Goal: Task Accomplishment & Management: Manage account settings

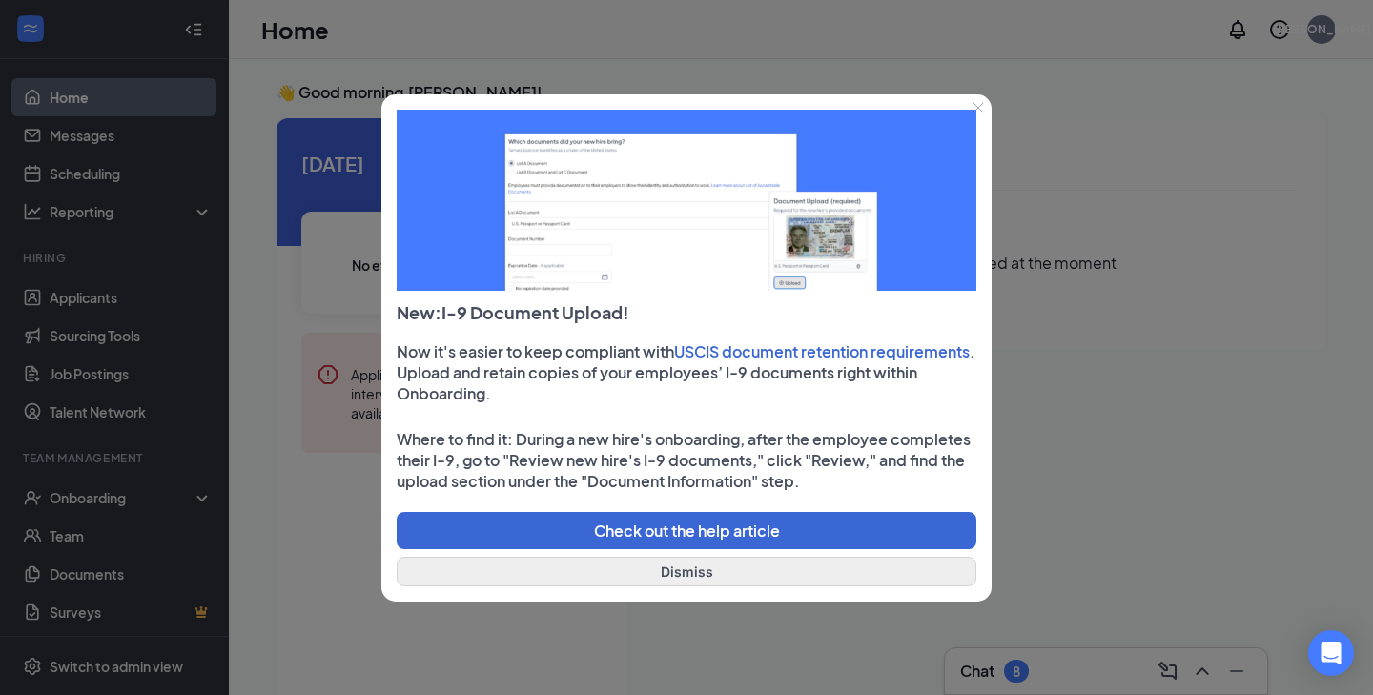
click at [662, 574] on button "Dismiss" at bounding box center [687, 572] width 580 height 30
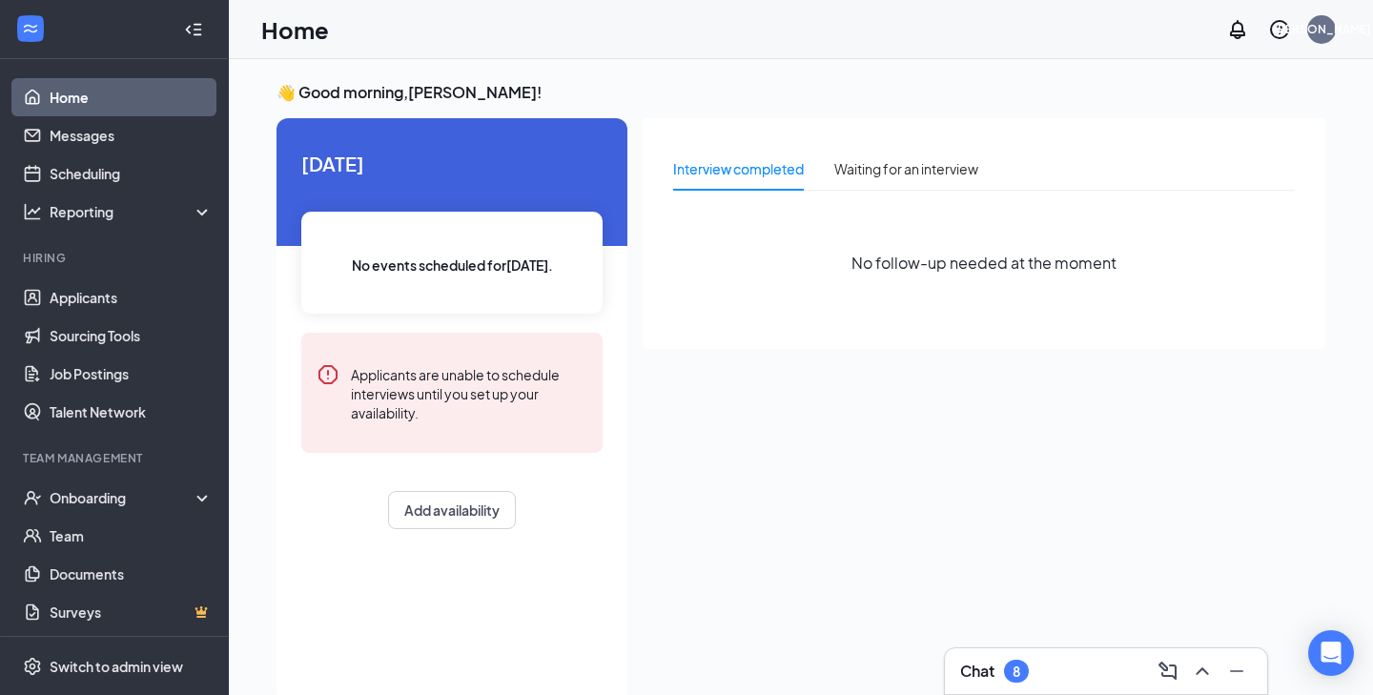
click at [161, 94] on link "Home" at bounding box center [131, 97] width 163 height 38
click at [1328, 30] on div "[PERSON_NAME]" at bounding box center [1321, 29] width 29 height 29
click at [852, 294] on div "No follow-up needed at the moment" at bounding box center [984, 263] width 622 height 114
click at [127, 304] on link "Applicants" at bounding box center [131, 297] width 163 height 38
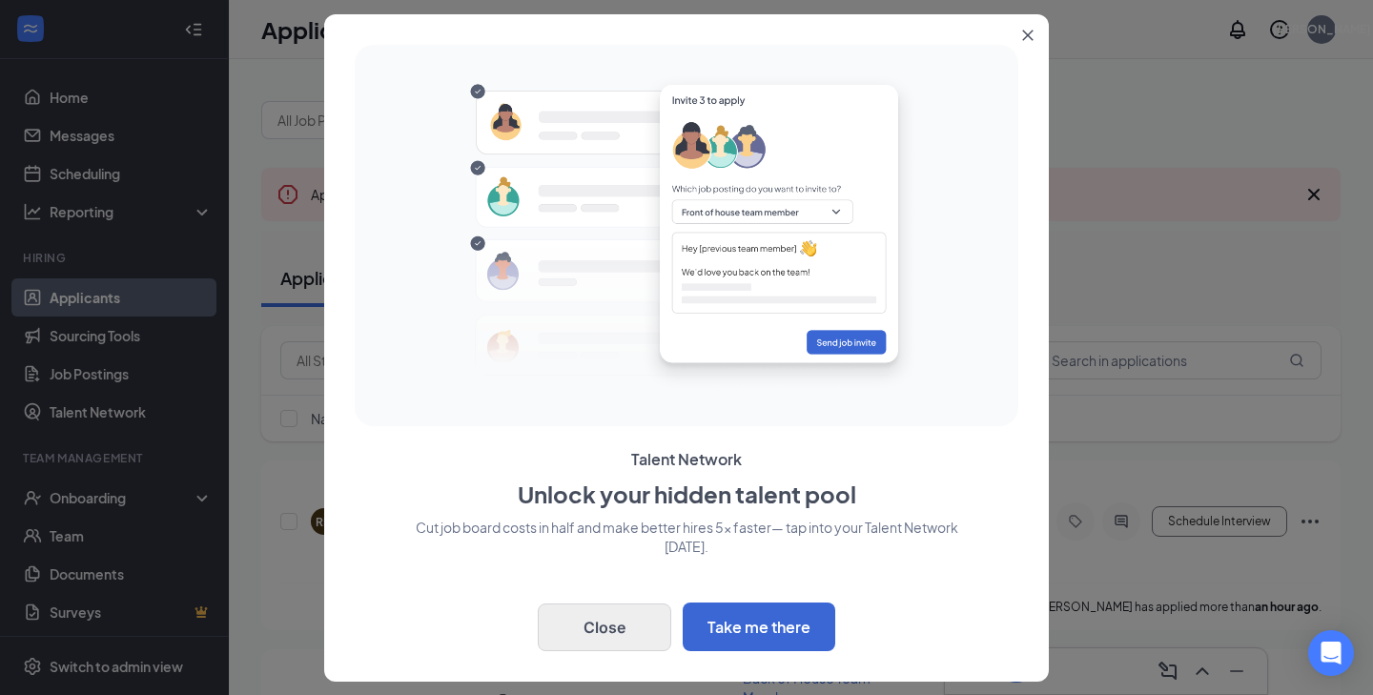
click at [637, 622] on button "Close" at bounding box center [605, 628] width 134 height 48
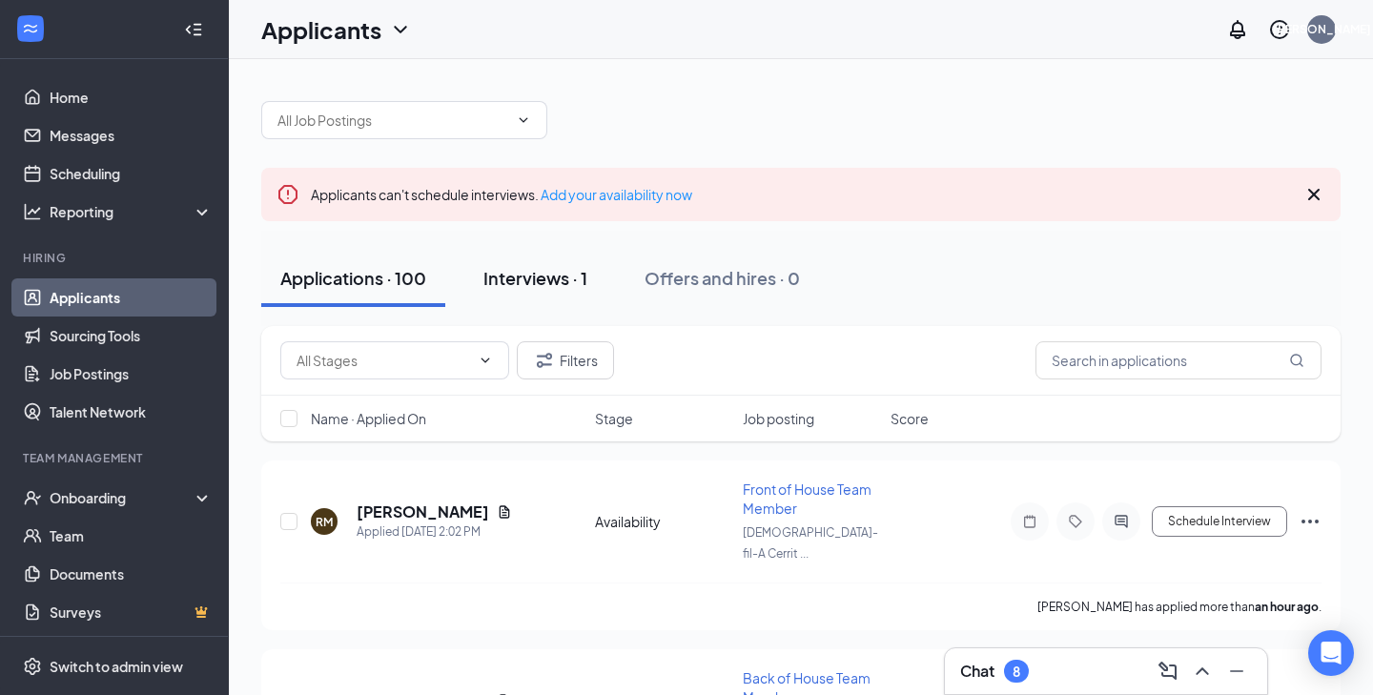
click at [543, 278] on div "Interviews · 1" at bounding box center [535, 278] width 104 height 24
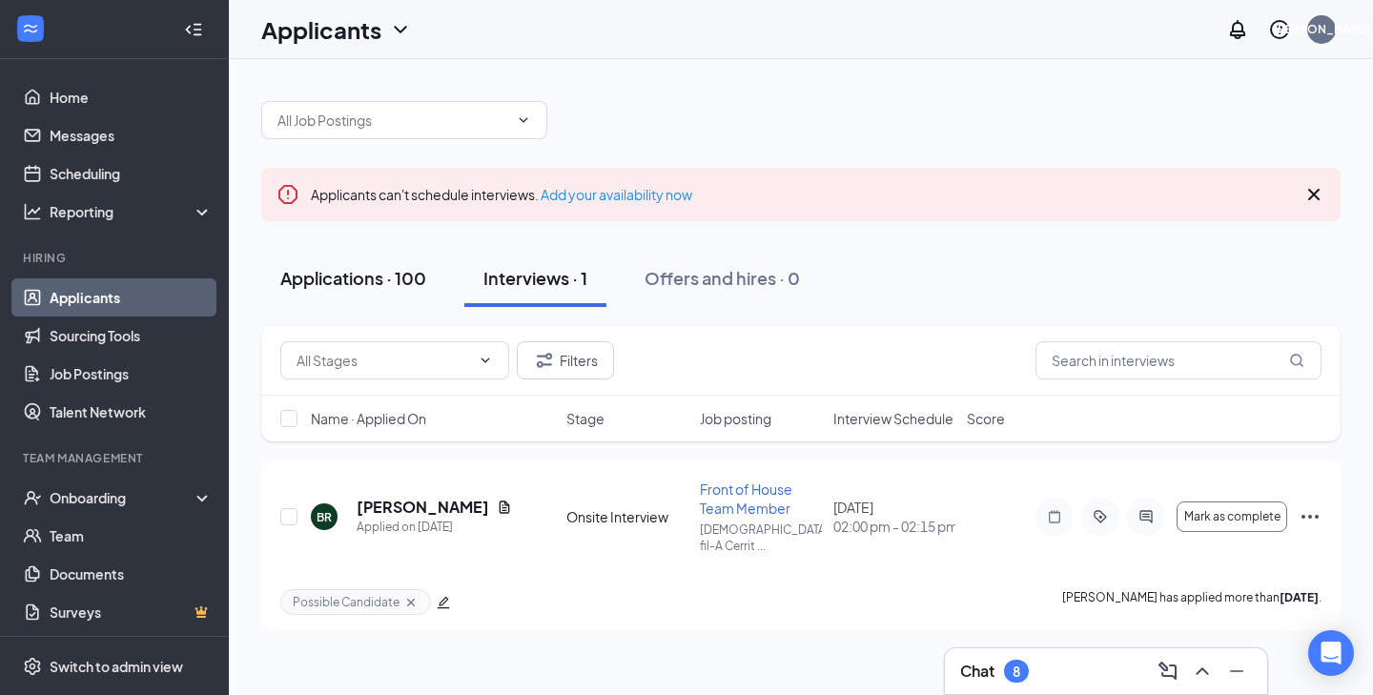
click at [384, 287] on div "Applications · 100" at bounding box center [353, 278] width 146 height 24
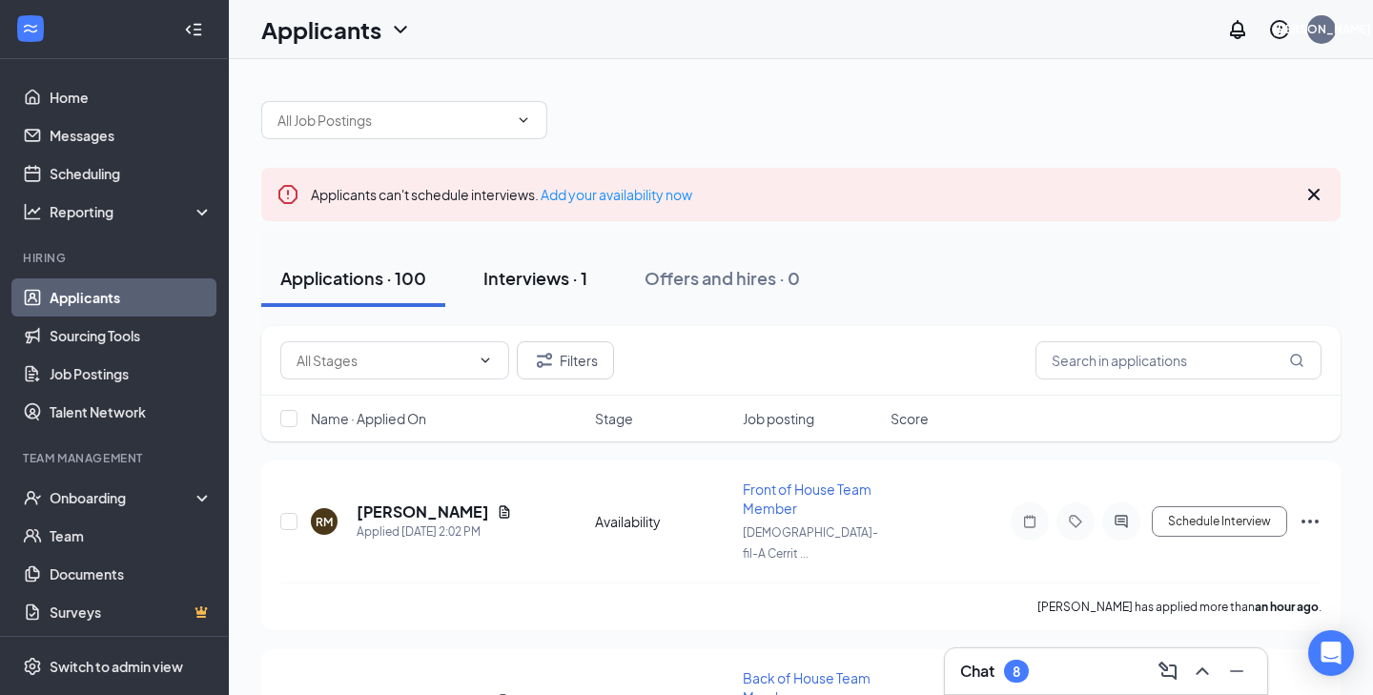
click at [543, 278] on div "Interviews · 1" at bounding box center [535, 278] width 104 height 24
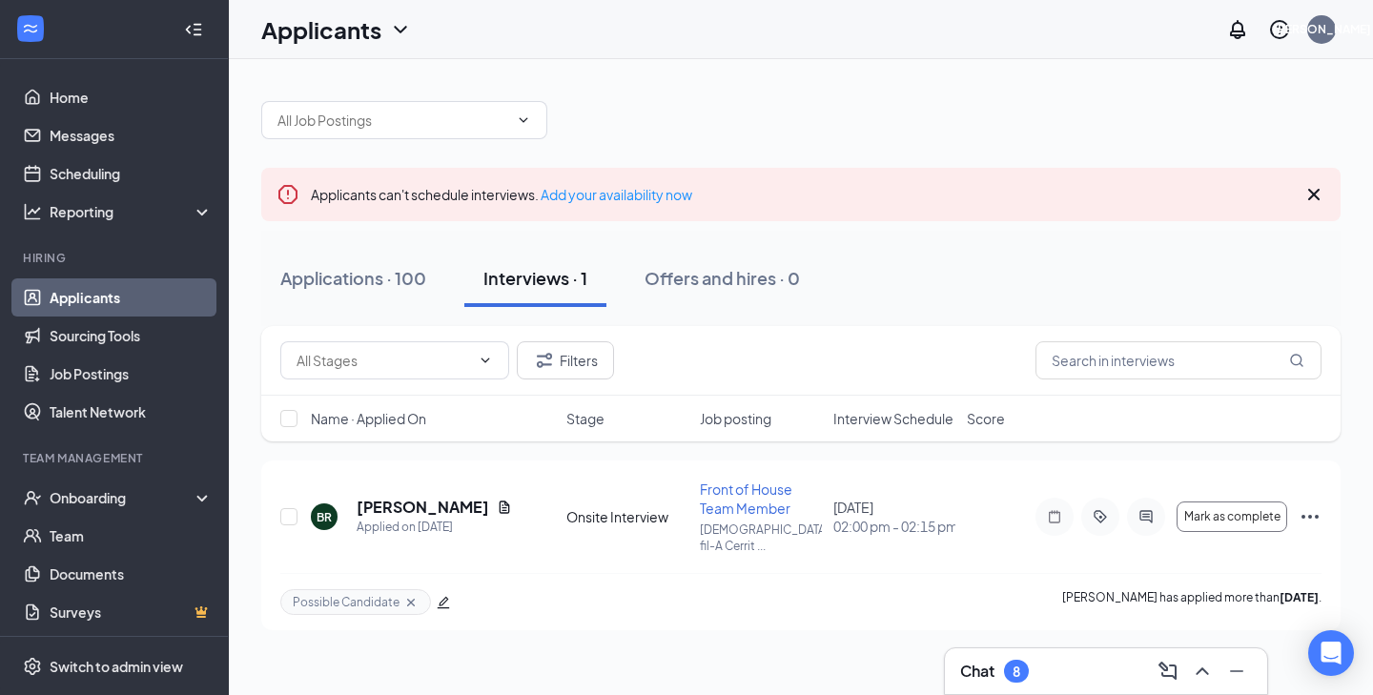
click at [526, 291] on button "Interviews · 1" at bounding box center [535, 278] width 142 height 57
click at [381, 286] on div "Applications · 100" at bounding box center [353, 278] width 146 height 24
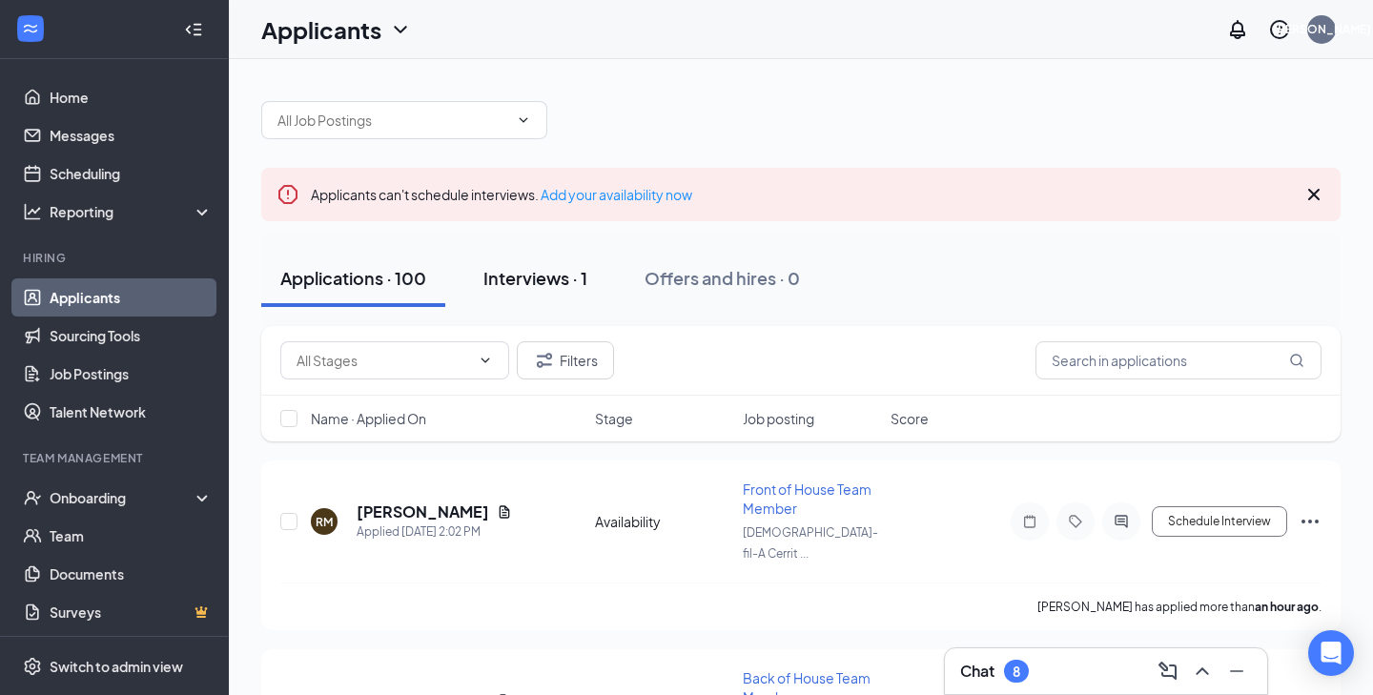
click at [530, 281] on div "Interviews · 1" at bounding box center [535, 278] width 104 height 24
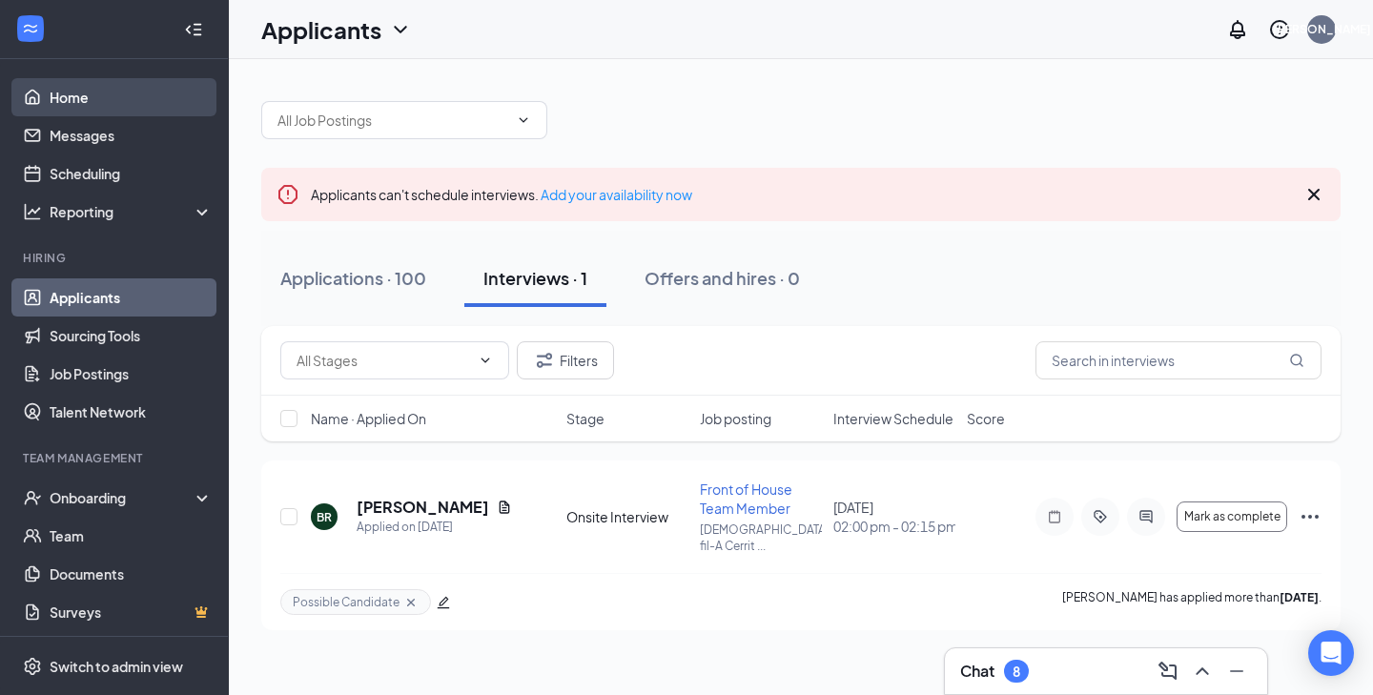
click at [78, 102] on link "Home" at bounding box center [131, 97] width 163 height 38
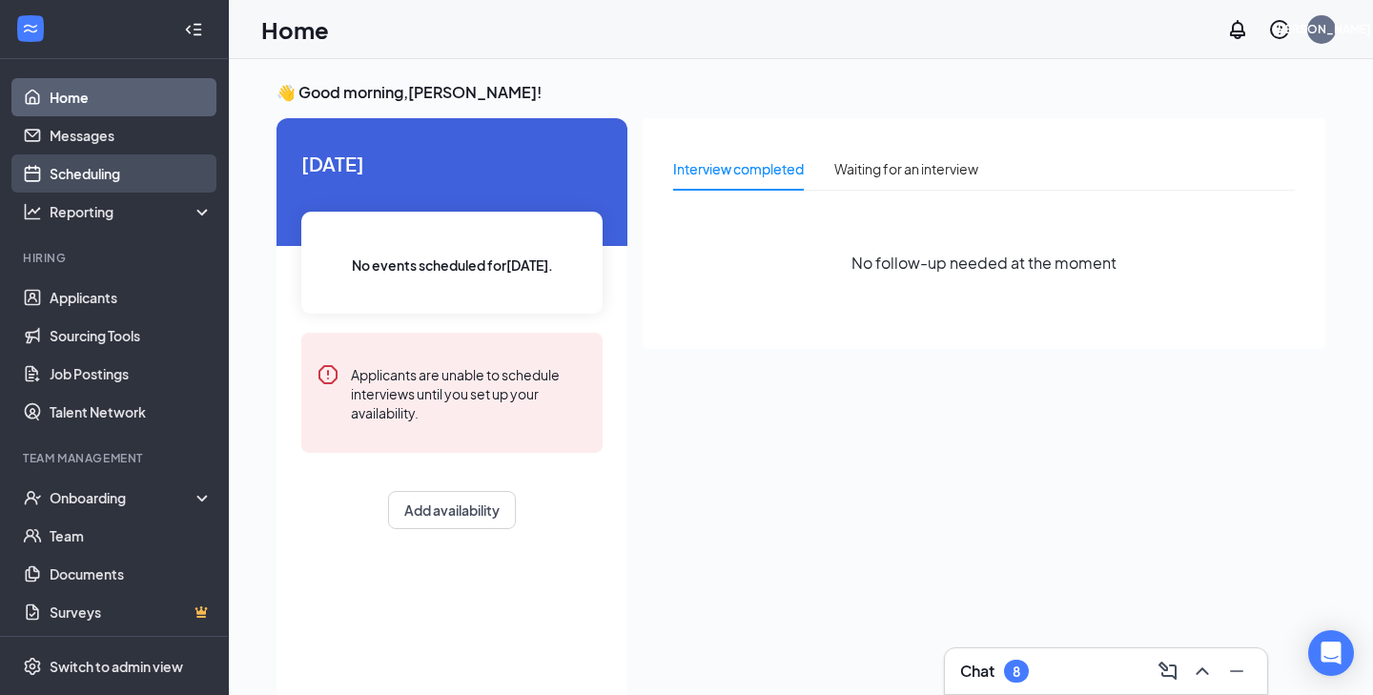
click at [150, 182] on link "Scheduling" at bounding box center [131, 173] width 163 height 38
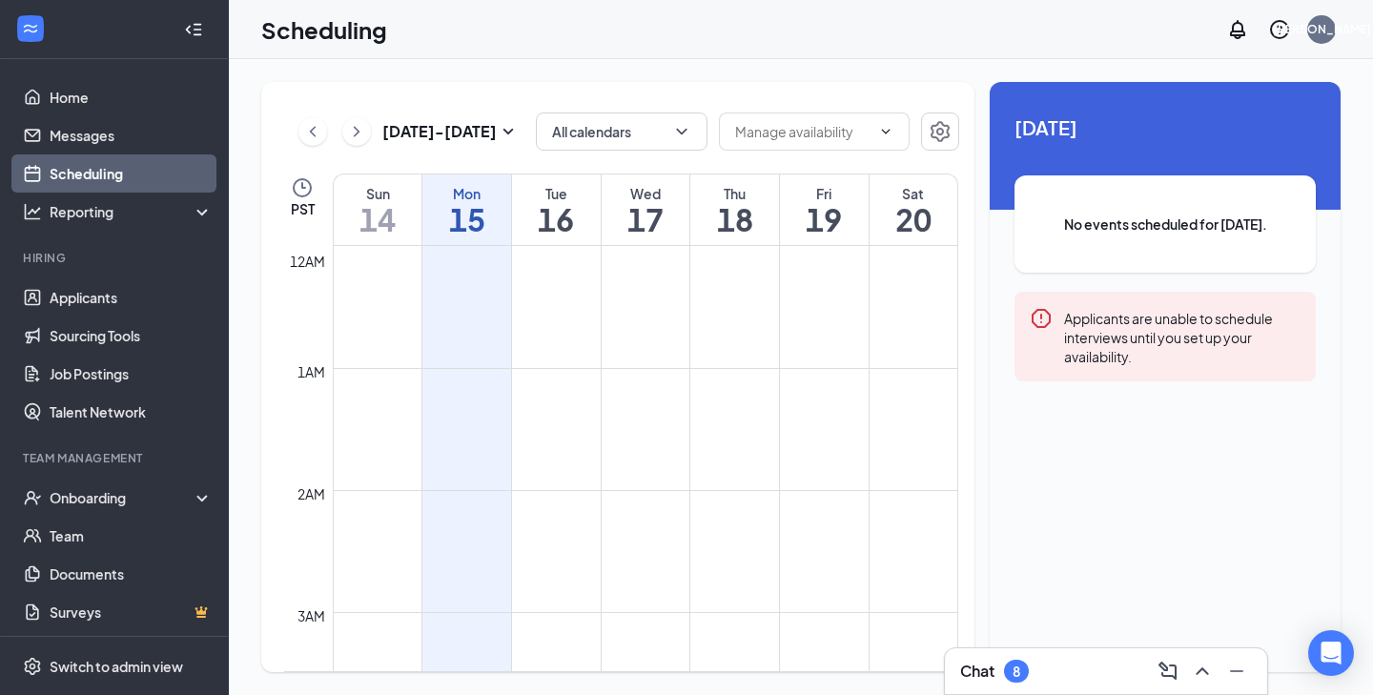
scroll to position [937, 0]
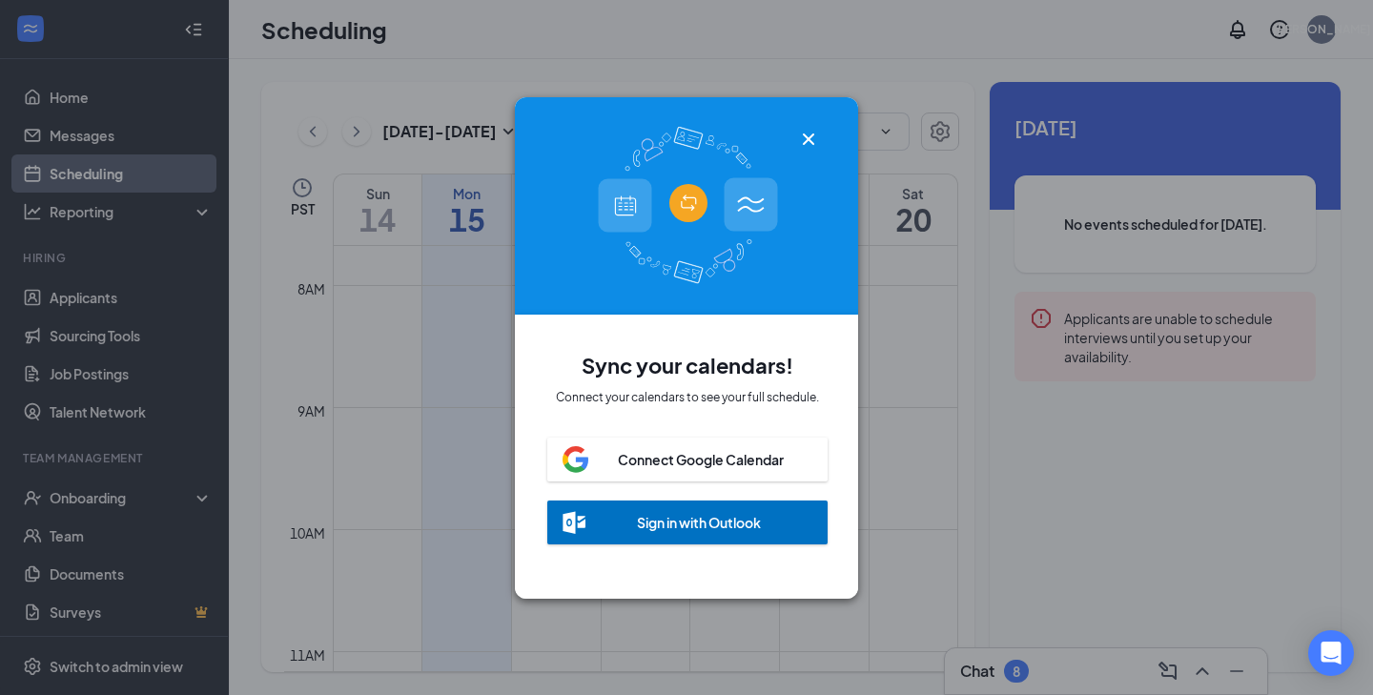
click at [812, 133] on icon "Cross" at bounding box center [808, 139] width 23 height 23
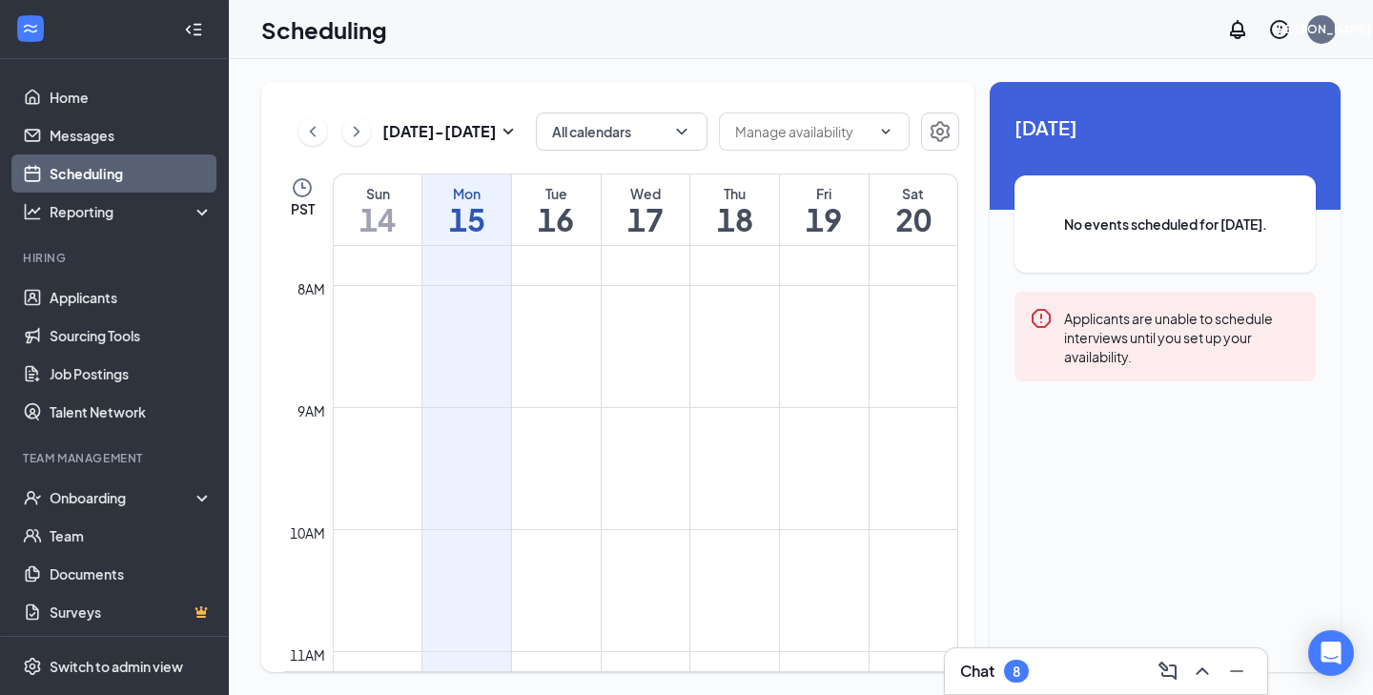
click at [812, 133] on input "text" at bounding box center [802, 131] width 135 height 21
click at [931, 134] on icon "Settings" at bounding box center [940, 131] width 23 height 23
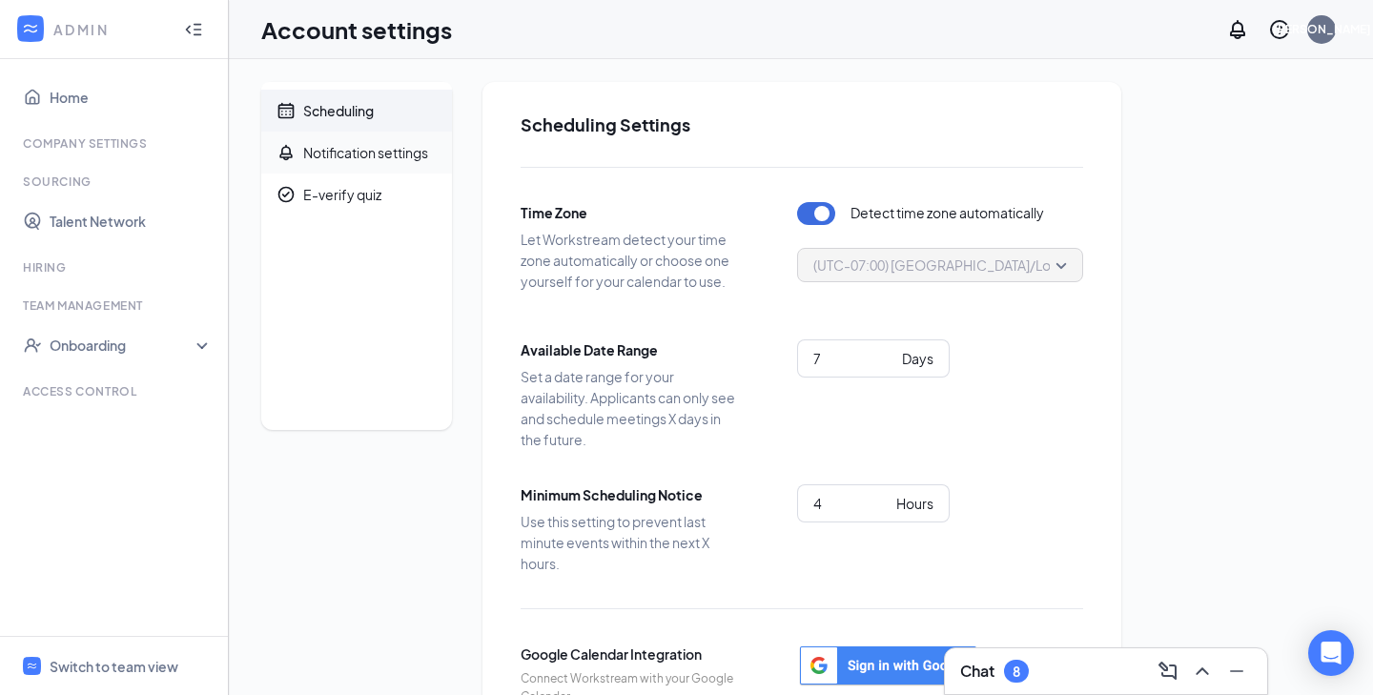
click at [393, 164] on span "Notification settings" at bounding box center [370, 153] width 134 height 42
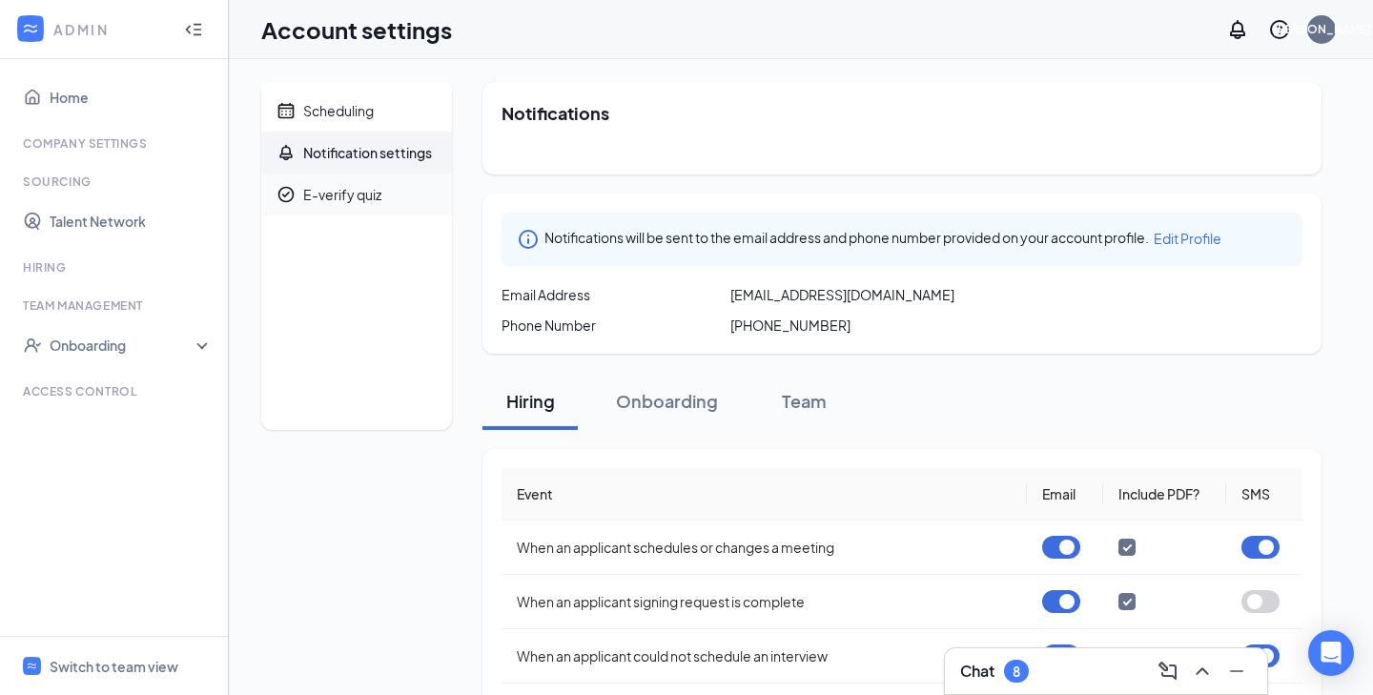
click at [340, 206] on span "E-verify quiz" at bounding box center [370, 195] width 134 height 42
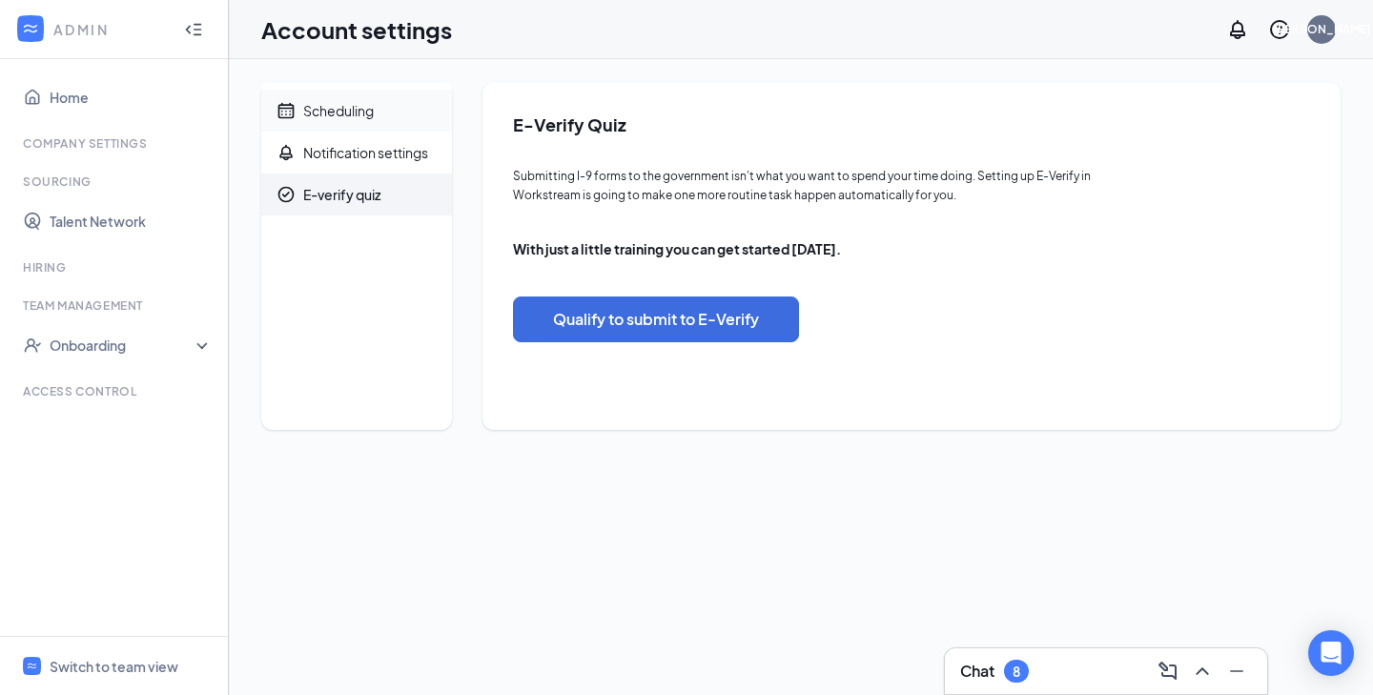
click at [352, 118] on div "Scheduling" at bounding box center [338, 110] width 71 height 19
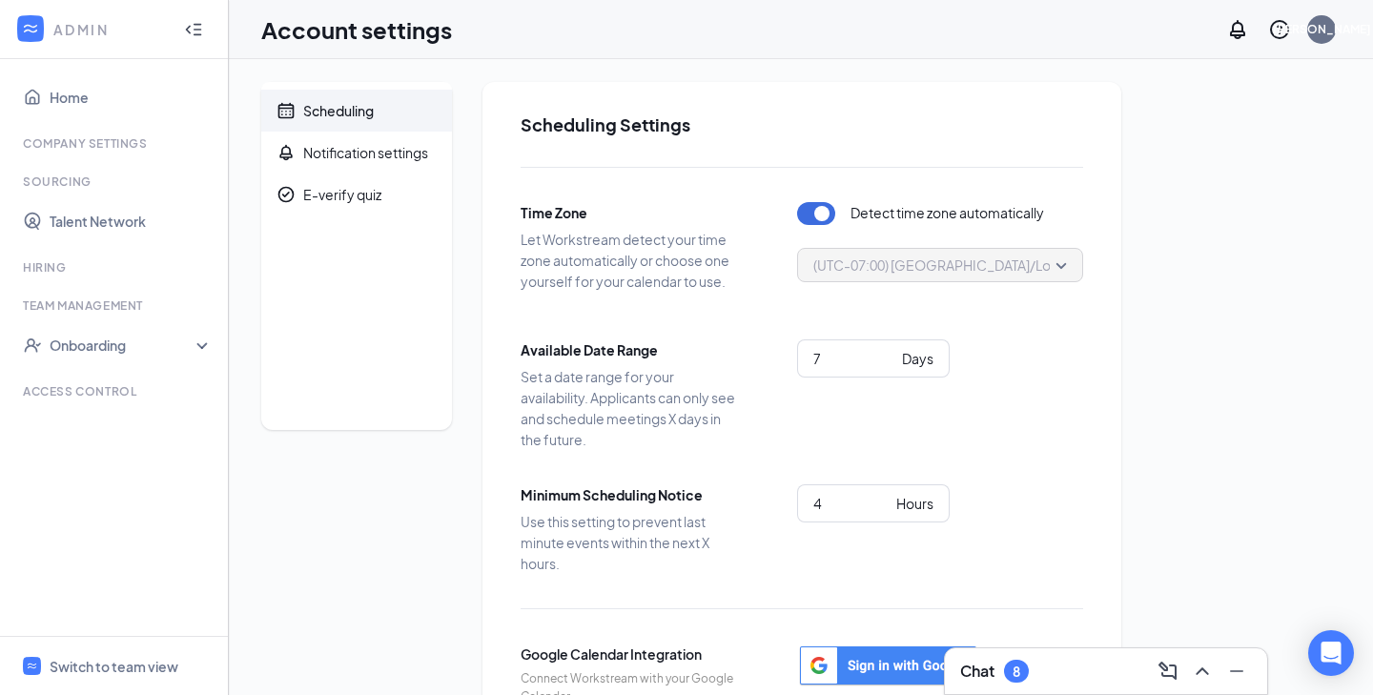
click at [71, 29] on div "ADMIN" at bounding box center [109, 29] width 113 height 19
click at [66, 106] on link "Home" at bounding box center [131, 97] width 163 height 38
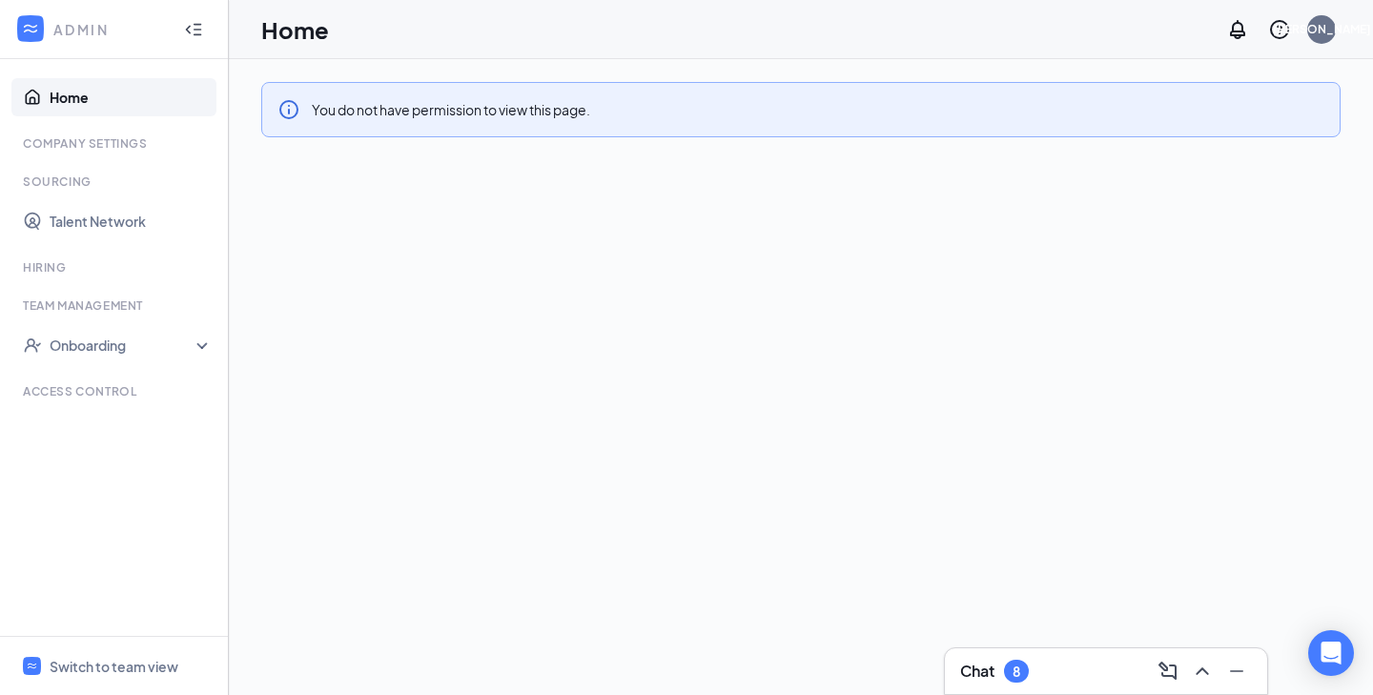
click at [66, 106] on link "Home" at bounding box center [131, 97] width 163 height 38
click at [81, 89] on link "Home" at bounding box center [131, 97] width 163 height 38
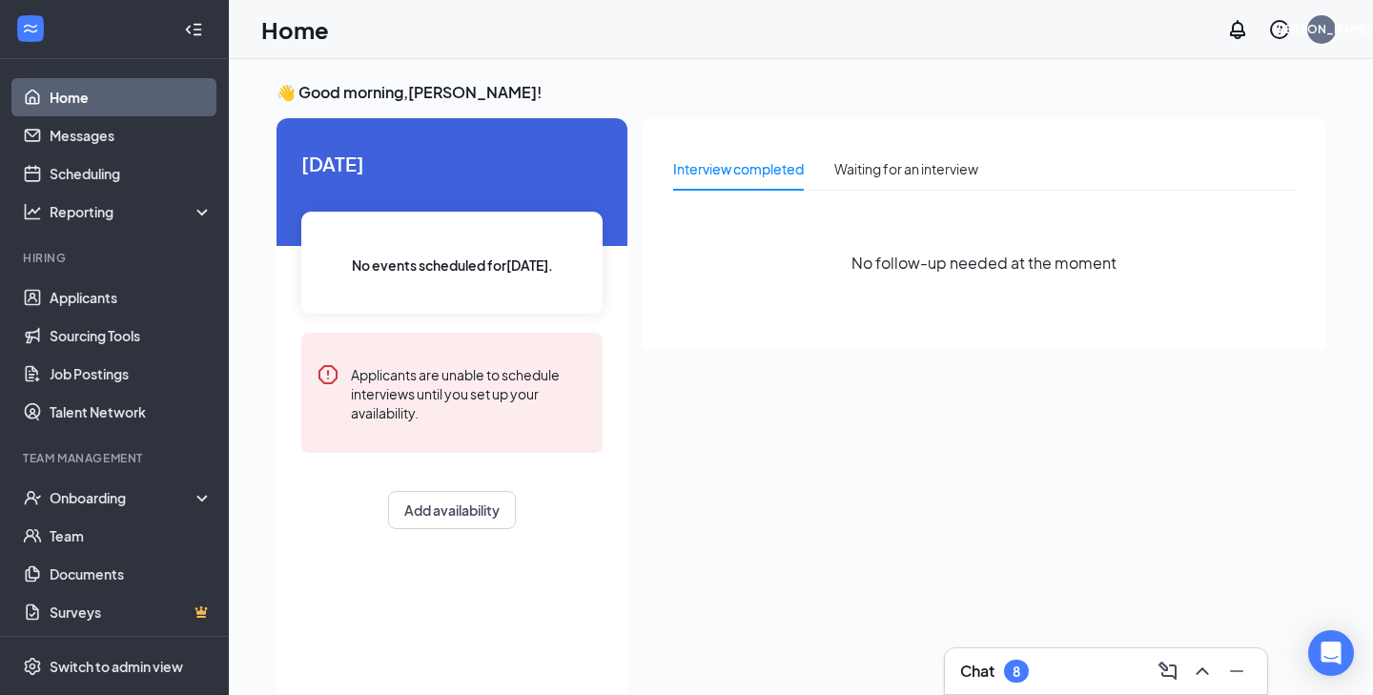
click at [1011, 689] on div "Chat 8" at bounding box center [1106, 671] width 322 height 46
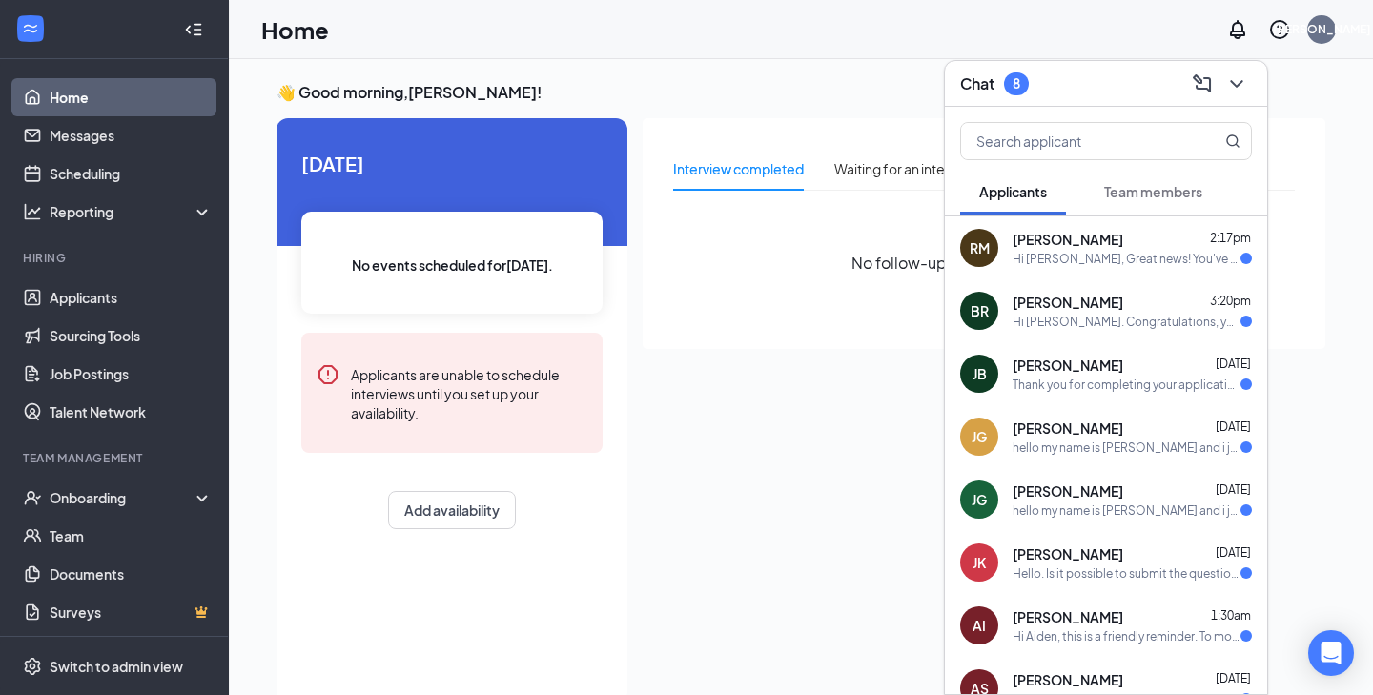
click at [816, 475] on div "Interview completed Waiting for an interview No follow-up needed at the moment" at bounding box center [984, 404] width 683 height 573
click at [722, 10] on div "Home JA" at bounding box center [801, 29] width 1144 height 59
click at [120, 308] on link "Applicants" at bounding box center [131, 297] width 163 height 38
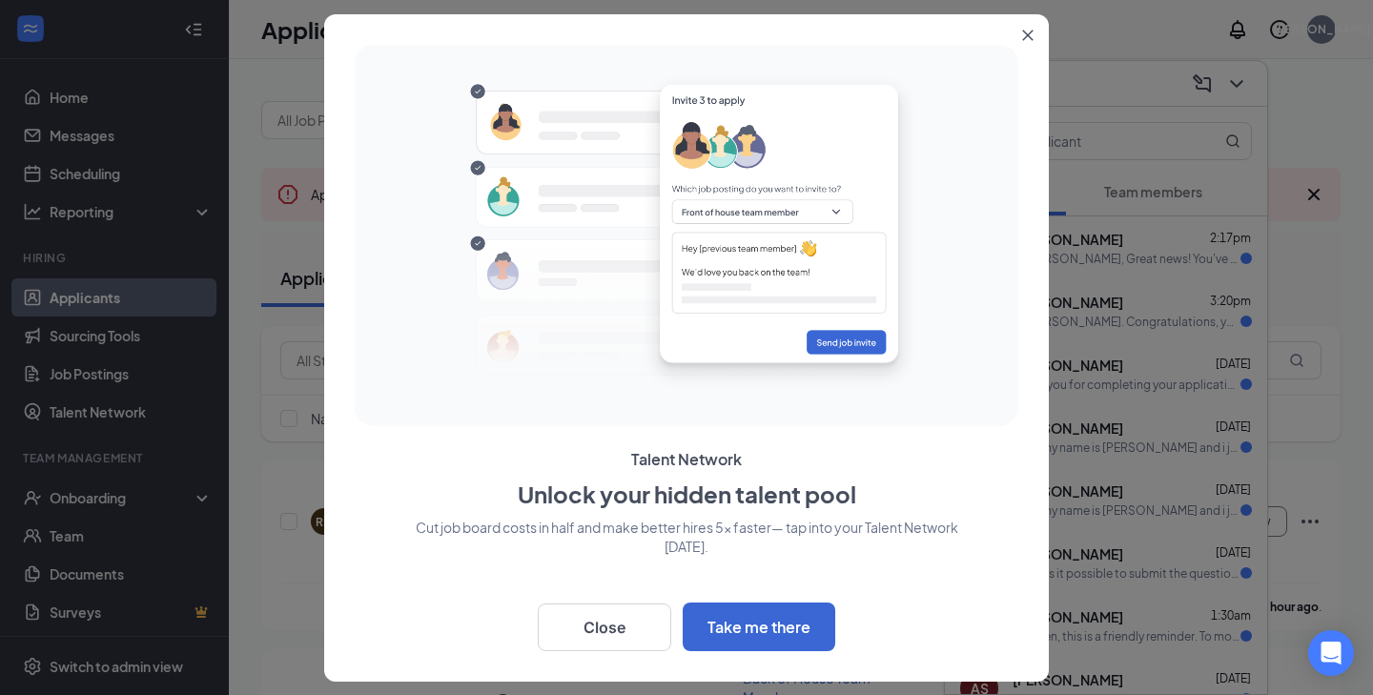
click at [1032, 32] on icon "Close" at bounding box center [1027, 35] width 11 height 11
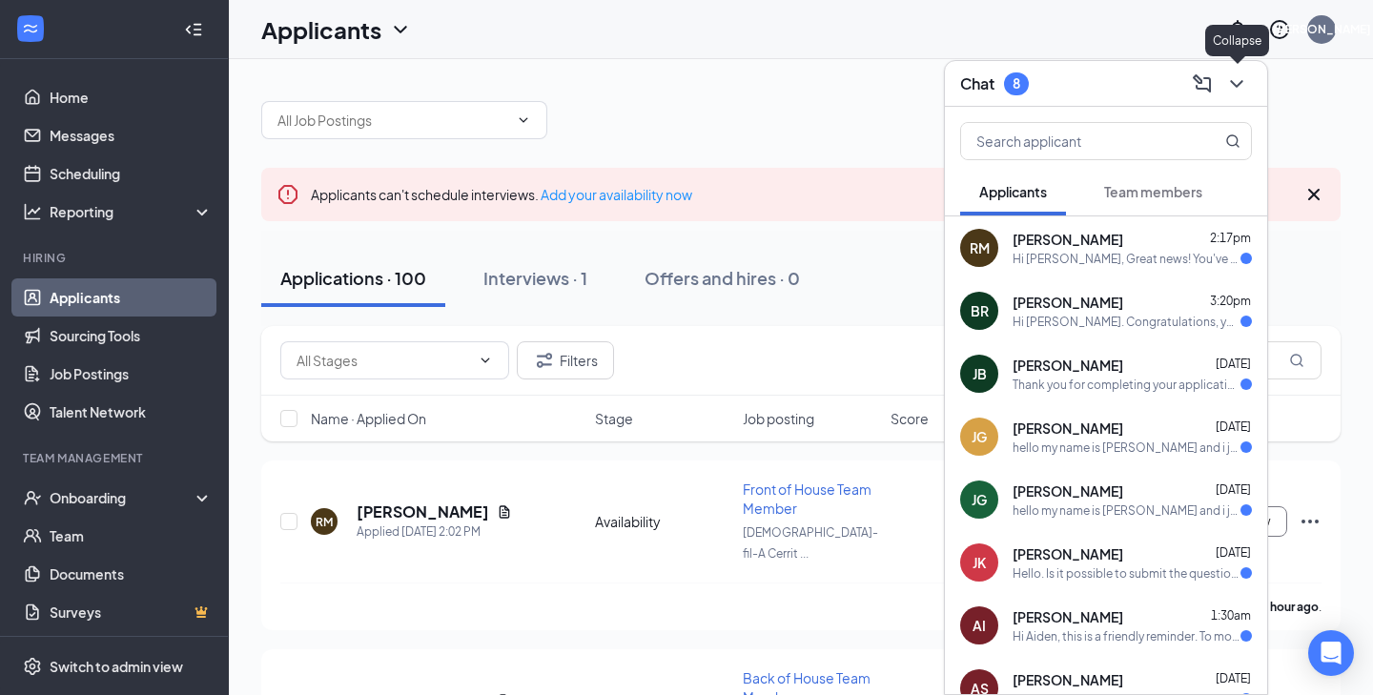
click at [1244, 87] on icon "ChevronDown" at bounding box center [1236, 83] width 23 height 23
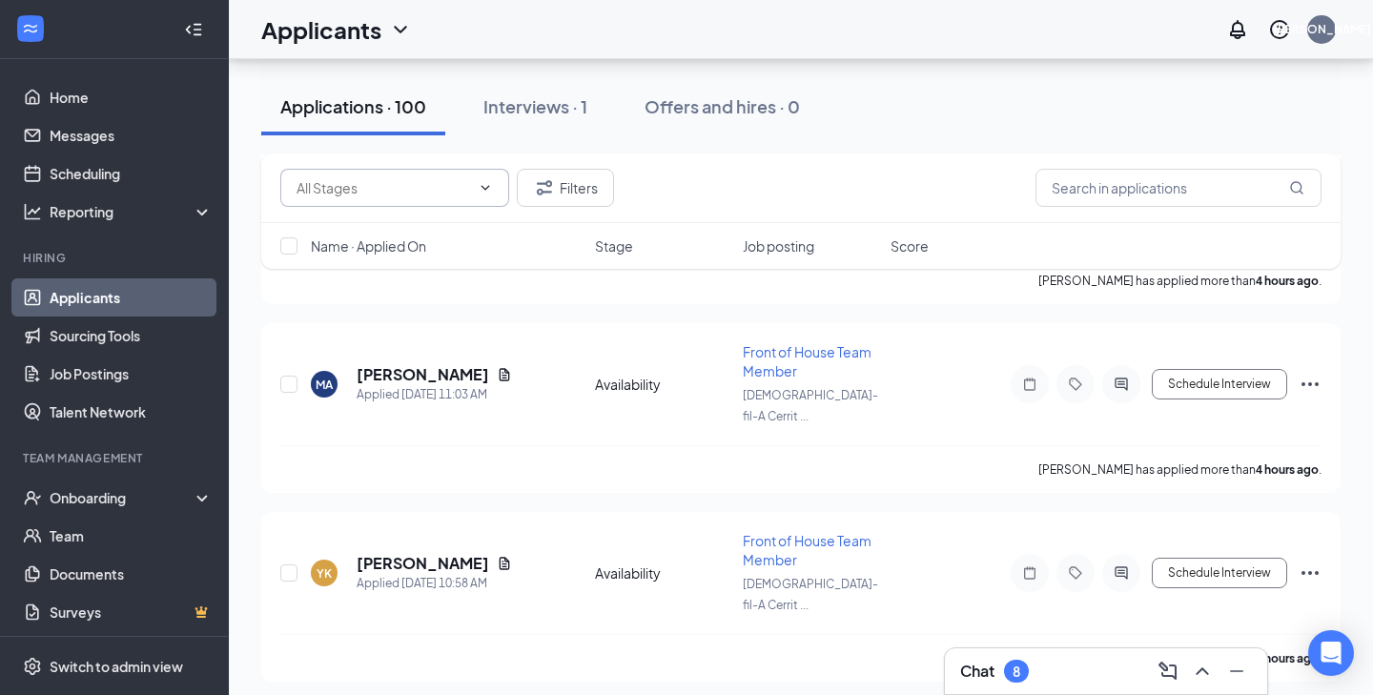
scroll to position [1650, 0]
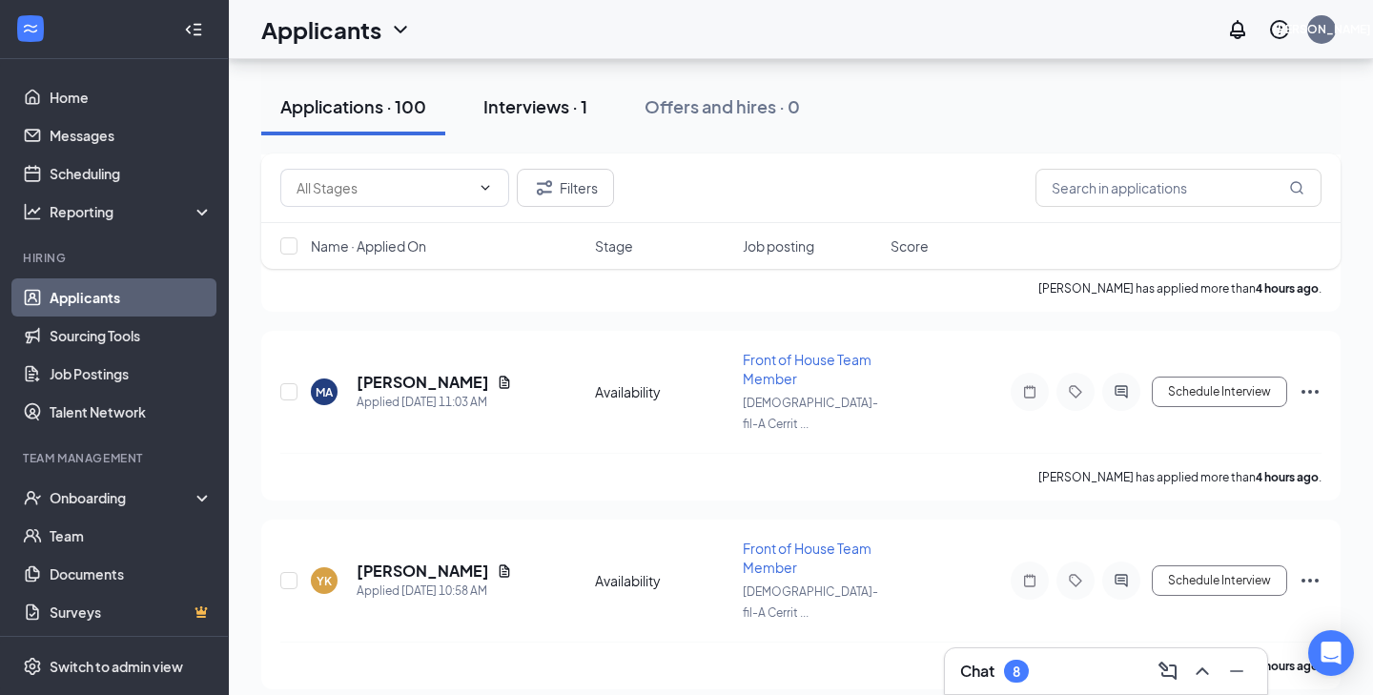
click at [550, 122] on button "Interviews · 1" at bounding box center [535, 106] width 142 height 57
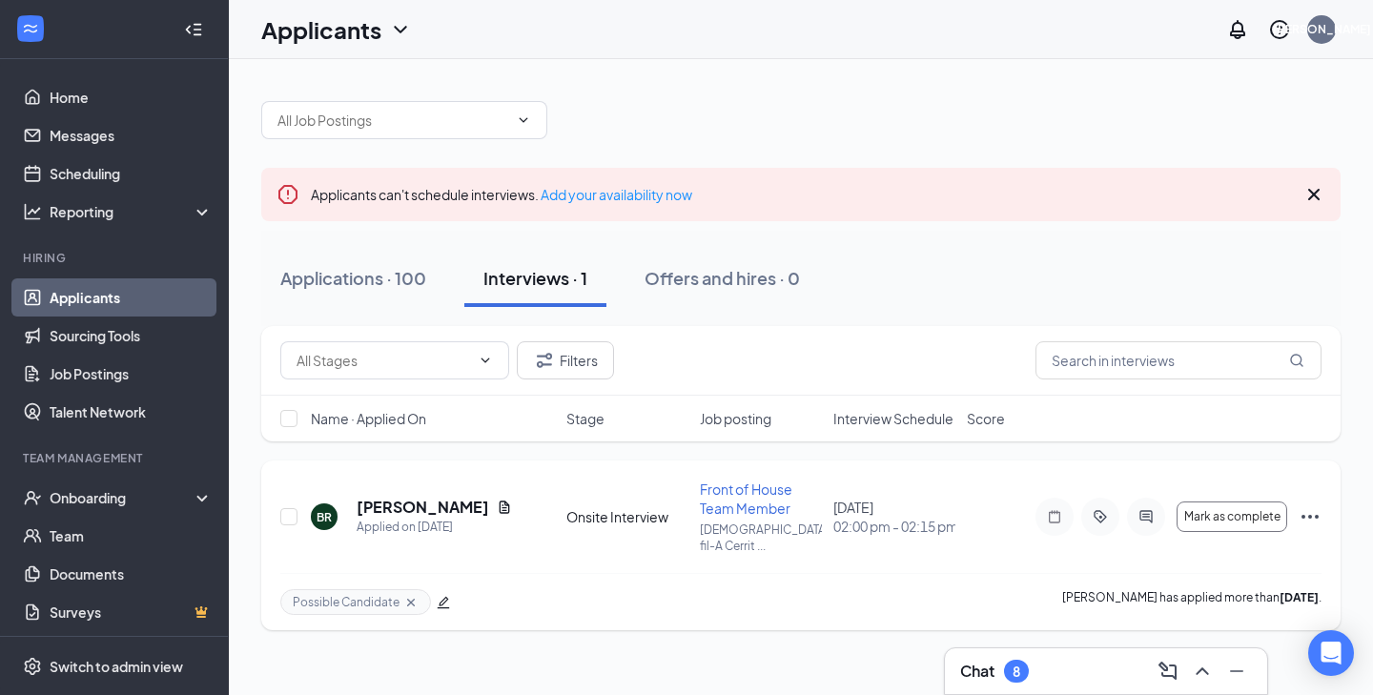
click at [322, 512] on div "BR" at bounding box center [324, 517] width 15 height 16
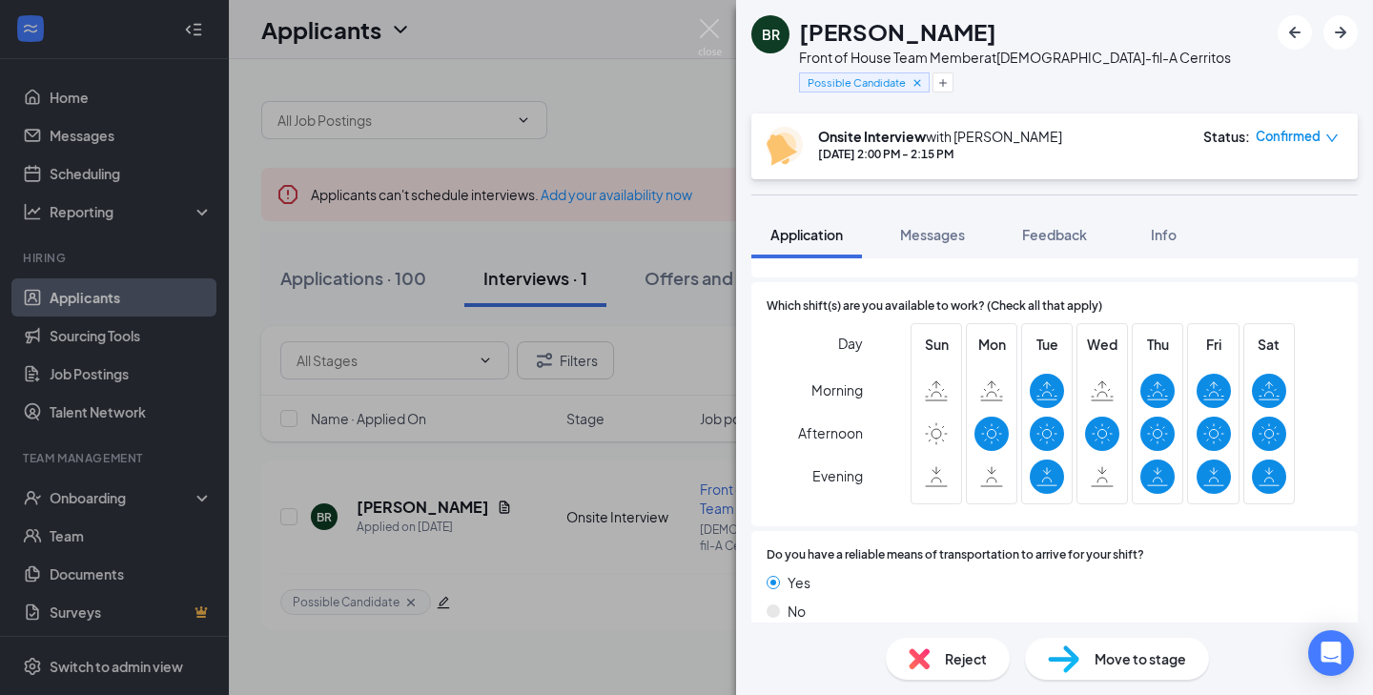
scroll to position [1178, 0]
click at [777, 35] on div "BR" at bounding box center [771, 34] width 18 height 19
click at [846, 34] on h1 "[PERSON_NAME]" at bounding box center [897, 31] width 197 height 32
click at [560, 616] on div "BR [PERSON_NAME] Front of House Team Member at [DEMOGRAPHIC_DATA]-fil-A Cerrito…" at bounding box center [686, 347] width 1373 height 695
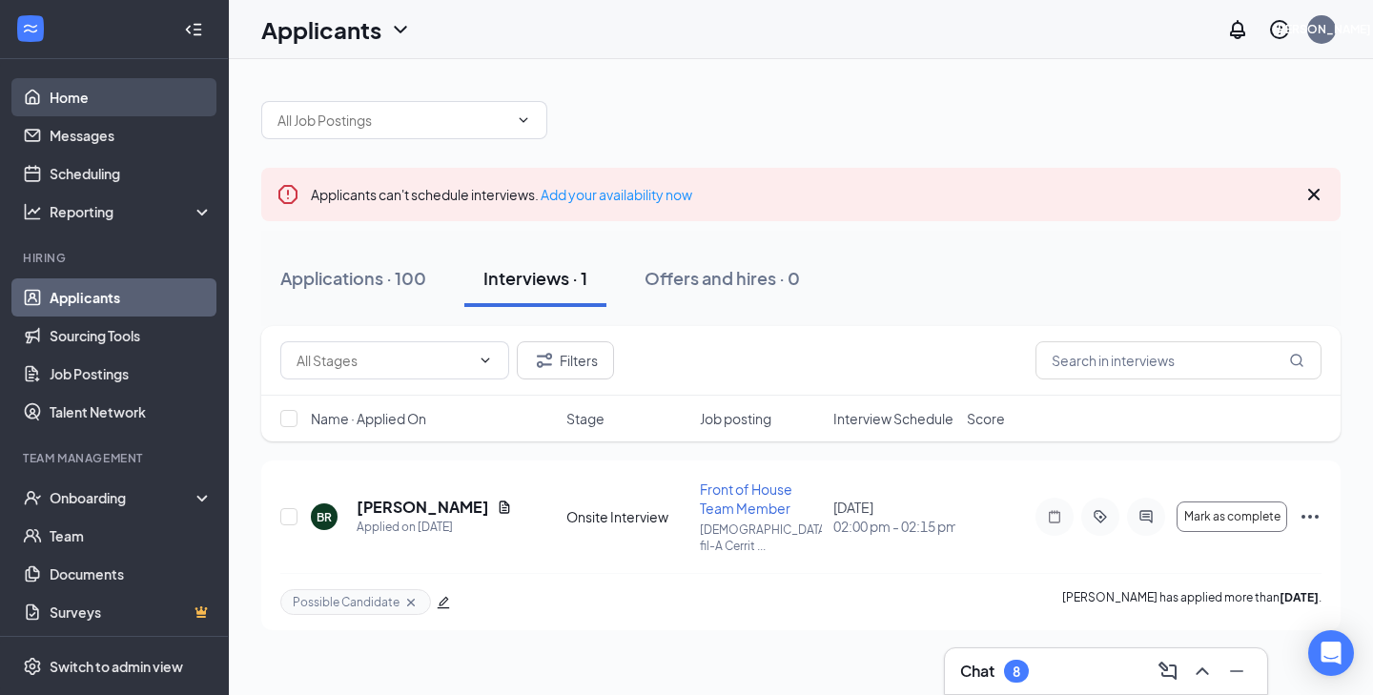
click at [188, 94] on link "Home" at bounding box center [131, 97] width 163 height 38
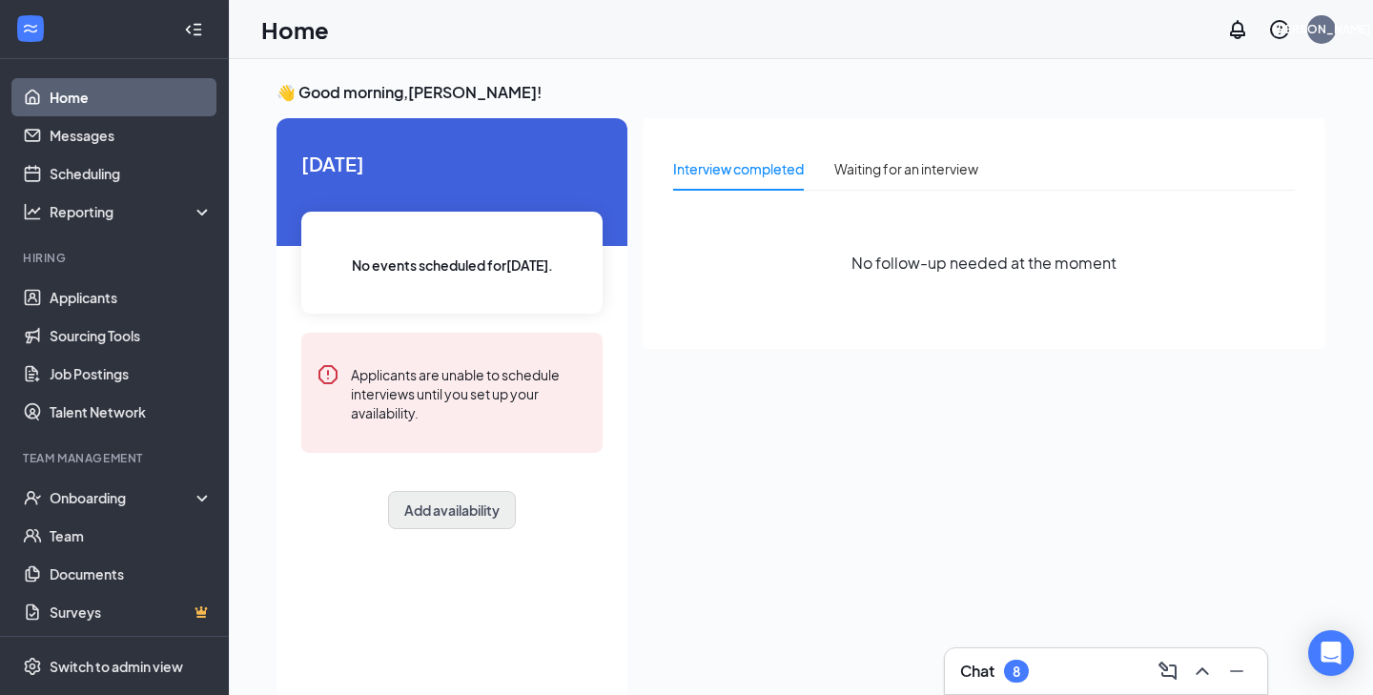
click at [471, 511] on button "Add availability" at bounding box center [452, 510] width 128 height 38
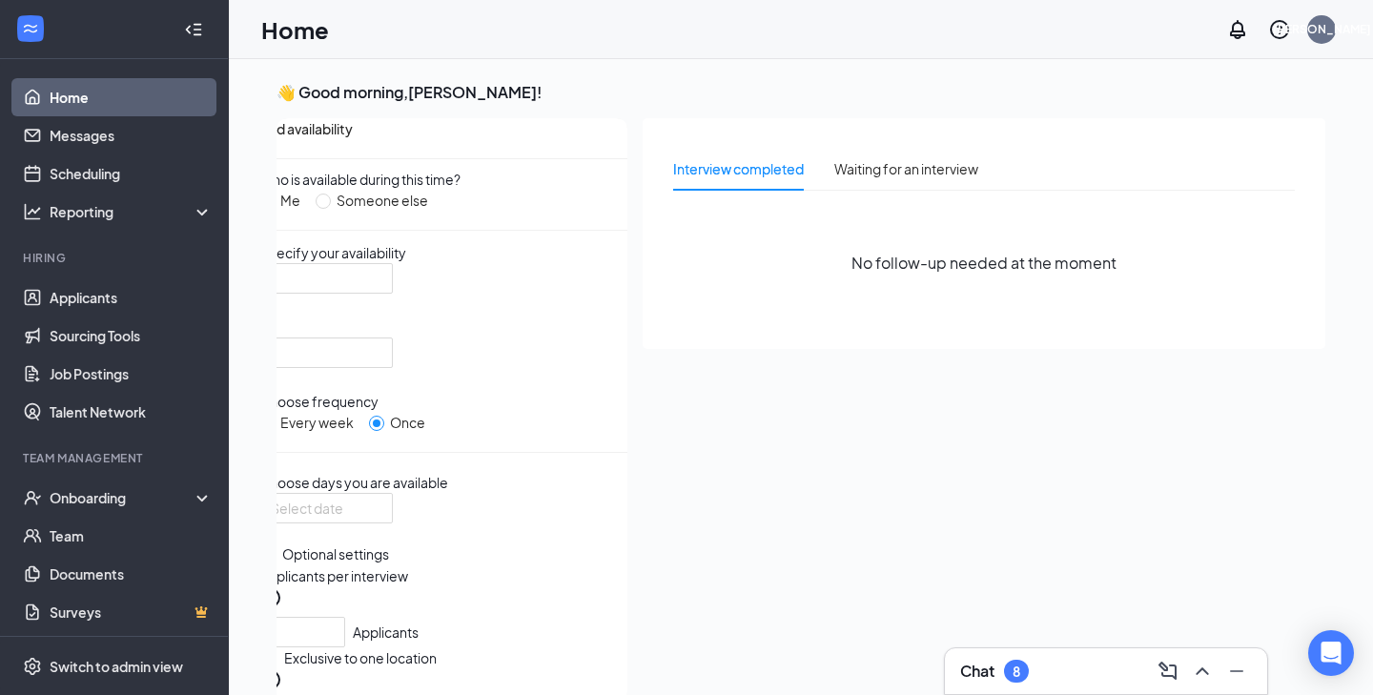
scroll to position [8, 0]
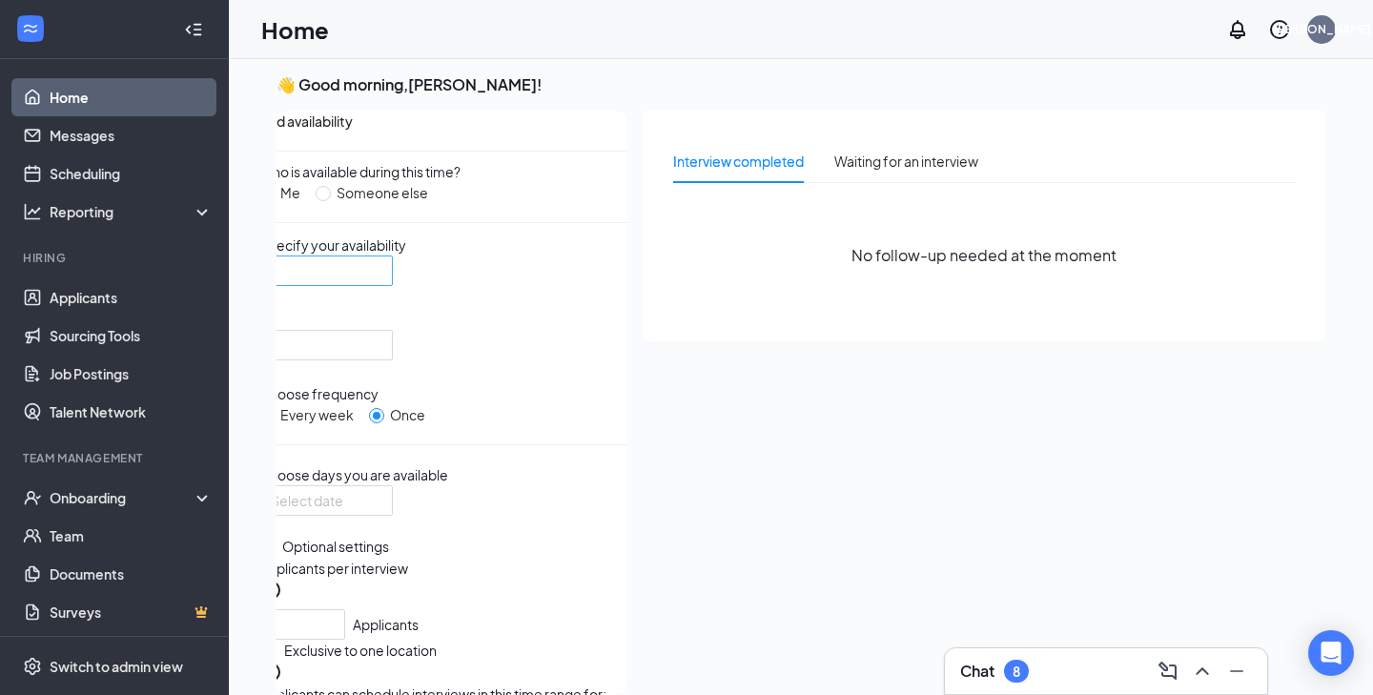
click at [393, 286] on div at bounding box center [326, 271] width 134 height 31
click at [499, 449] on div "Who is available during this time? Me Someone else Specify your availability 12…" at bounding box center [443, 482] width 368 height 643
click at [331, 201] on span at bounding box center [323, 193] width 15 height 15
click at [331, 201] on input "Someone else" at bounding box center [323, 193] width 15 height 15
radio input "true"
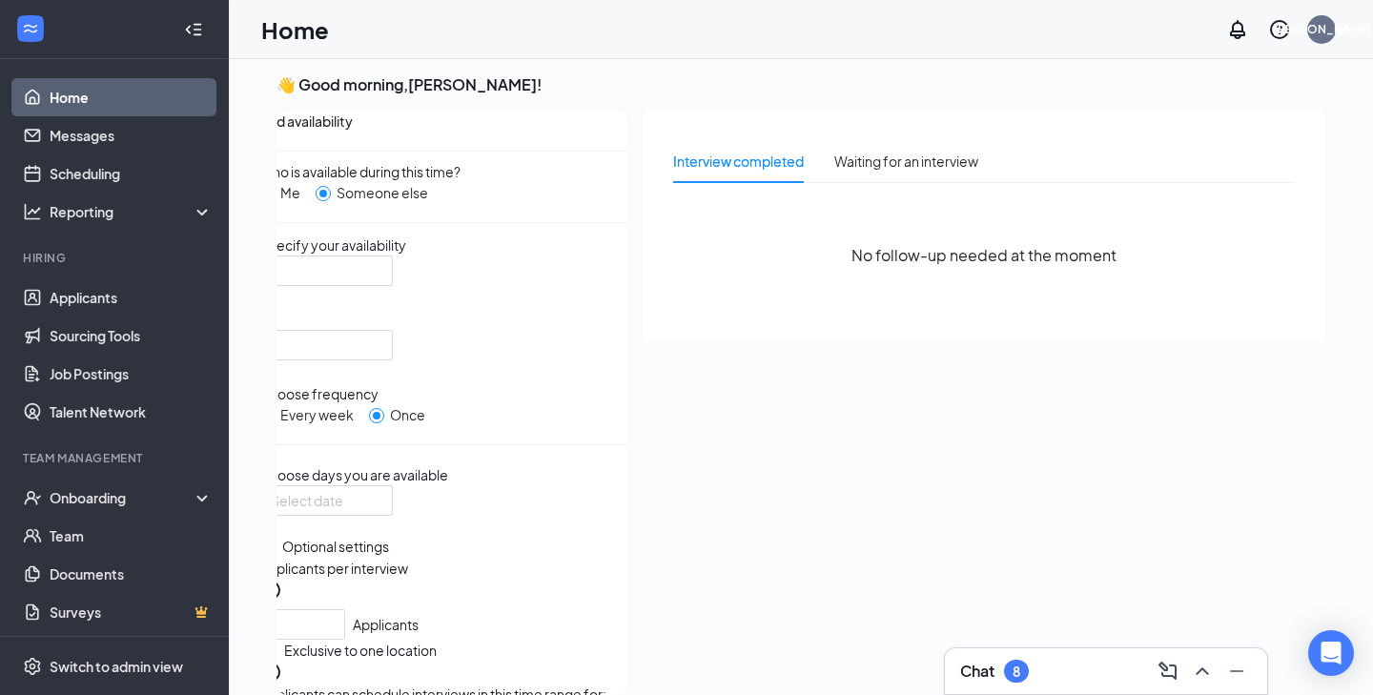
click at [275, 201] on span at bounding box center [266, 193] width 15 height 15
click at [275, 201] on input "Me" at bounding box center [266, 193] width 15 height 15
radio input "true"
radio input "false"
click at [275, 201] on span at bounding box center [266, 193] width 15 height 15
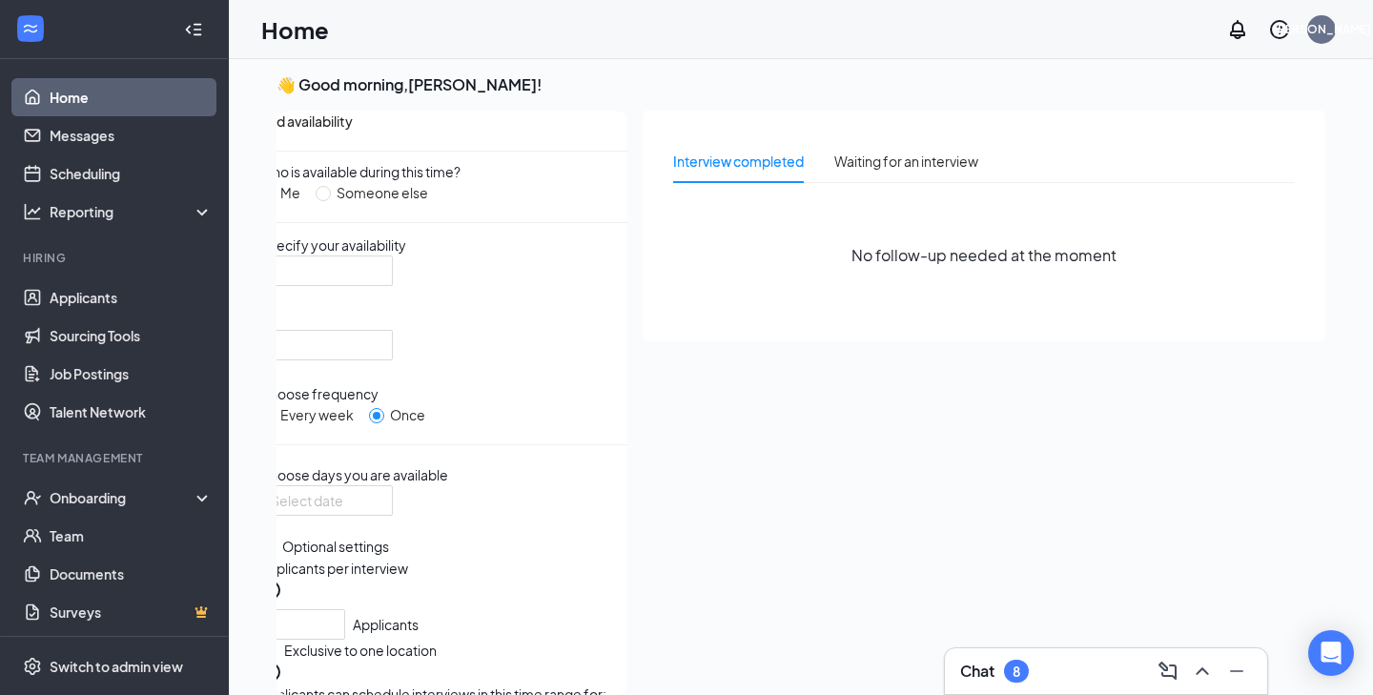
click at [275, 201] on input "Me" at bounding box center [266, 193] width 15 height 15
click at [275, 201] on span at bounding box center [266, 193] width 15 height 15
click at [275, 201] on input "Me" at bounding box center [266, 193] width 15 height 15
click at [275, 201] on span at bounding box center [266, 193] width 15 height 15
click at [275, 201] on input "Me" at bounding box center [266, 193] width 15 height 15
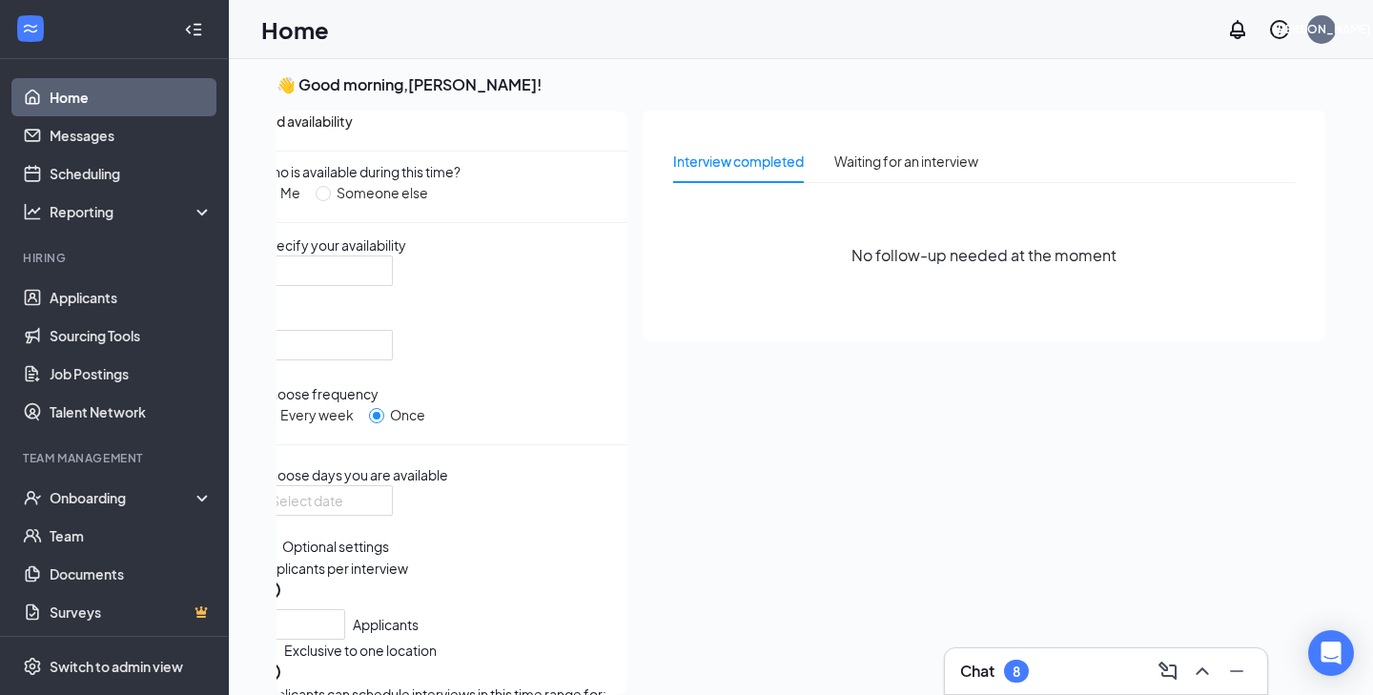
click at [275, 201] on span at bounding box center [266, 193] width 15 height 15
click at [275, 201] on input "Me" at bounding box center [266, 193] width 15 height 15
click at [152, 91] on link "Home" at bounding box center [131, 97] width 163 height 38
click at [150, 93] on link "Home" at bounding box center [131, 97] width 163 height 38
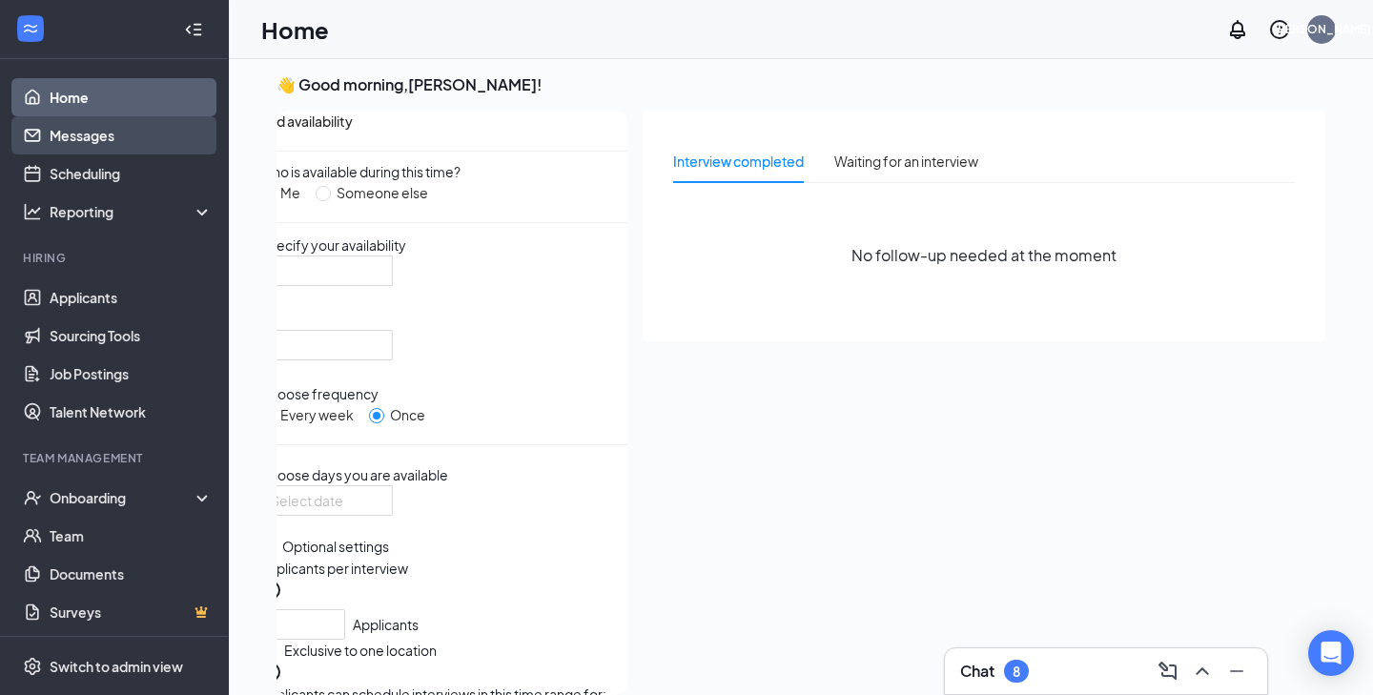
click at [153, 140] on link "Messages" at bounding box center [131, 135] width 163 height 38
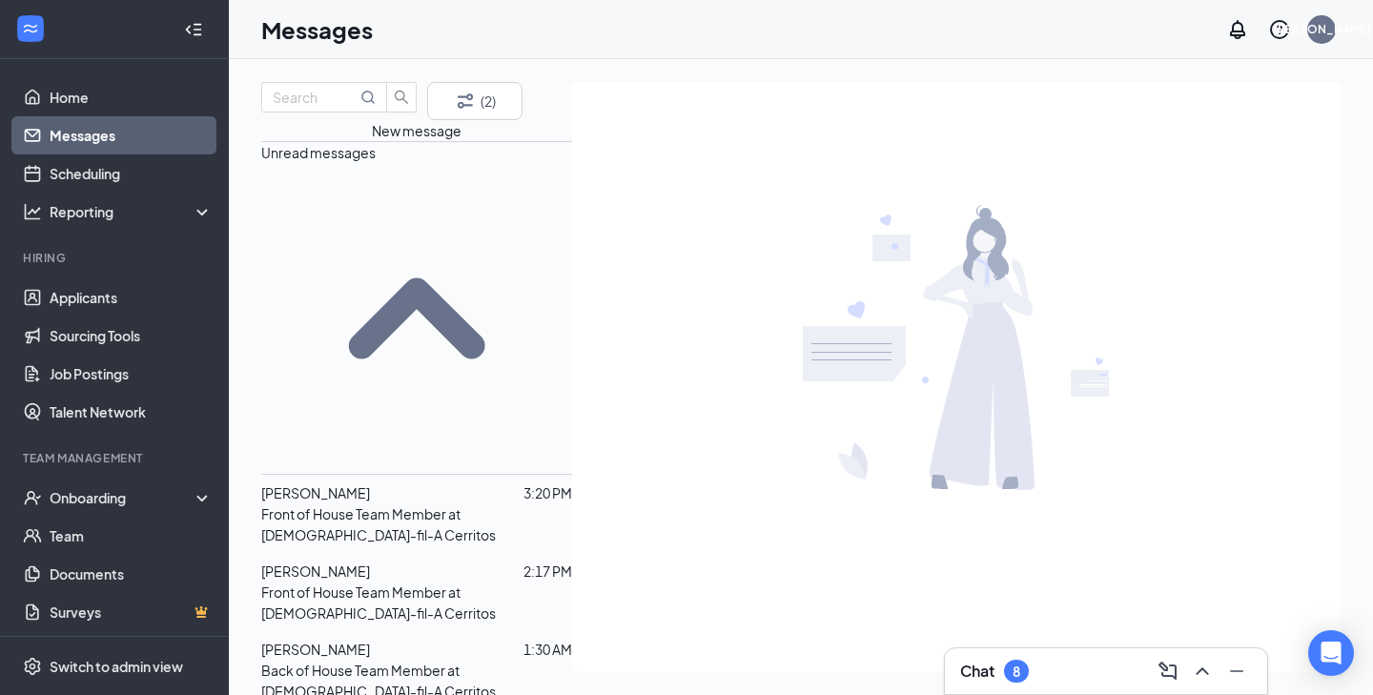
click at [171, 75] on ul "Home Messages Scheduling Reporting Hiring Applicants Sourcing Tools Job Posting…" at bounding box center [114, 349] width 228 height 580
click at [154, 104] on link "Home" at bounding box center [131, 97] width 163 height 38
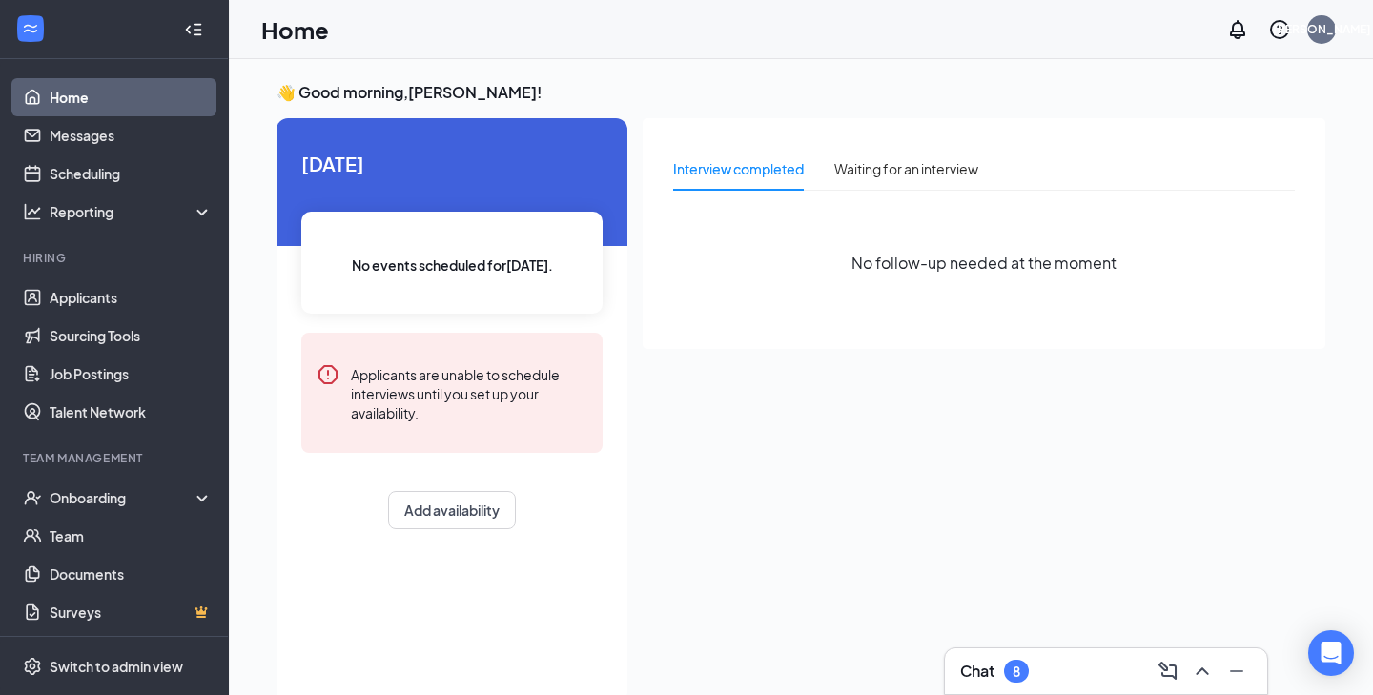
click at [134, 93] on link "Home" at bounding box center [131, 97] width 163 height 38
click at [98, 96] on link "Home" at bounding box center [131, 97] width 163 height 38
click at [65, 93] on link "Home" at bounding box center [131, 97] width 163 height 38
click at [400, 0] on div "Home JA" at bounding box center [801, 29] width 1144 height 59
click at [97, 297] on link "Applicants" at bounding box center [131, 297] width 163 height 38
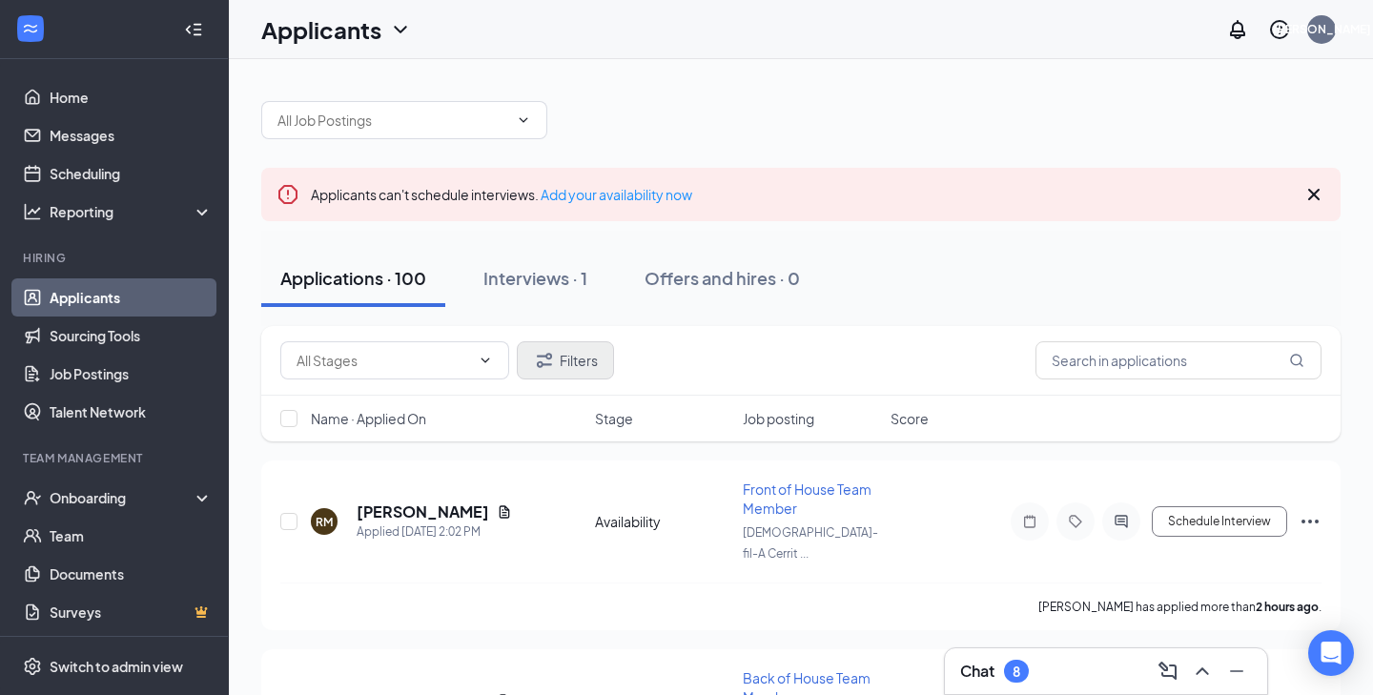
click at [582, 377] on button "Filters" at bounding box center [565, 360] width 97 height 38
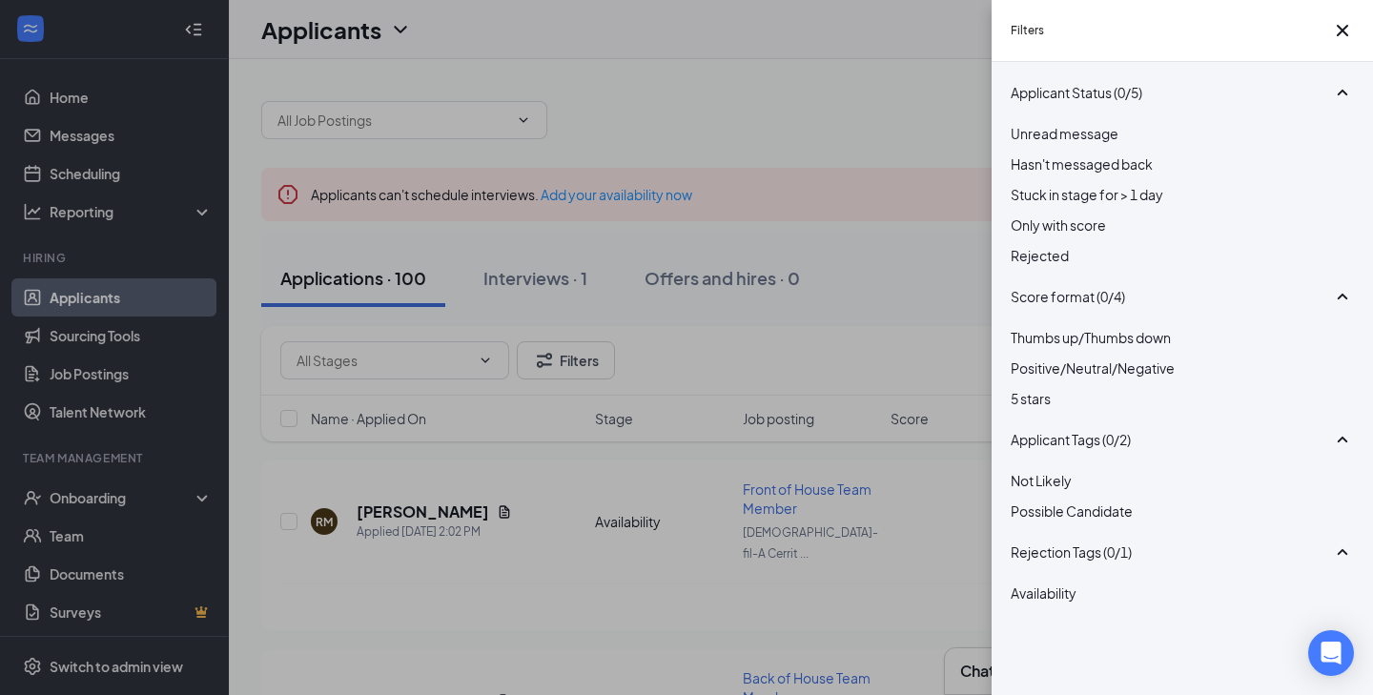
click at [852, 286] on div "Filters Applicant Status (0/5) Unread message Hasn't messaged back Stuck in sta…" at bounding box center [686, 347] width 1373 height 695
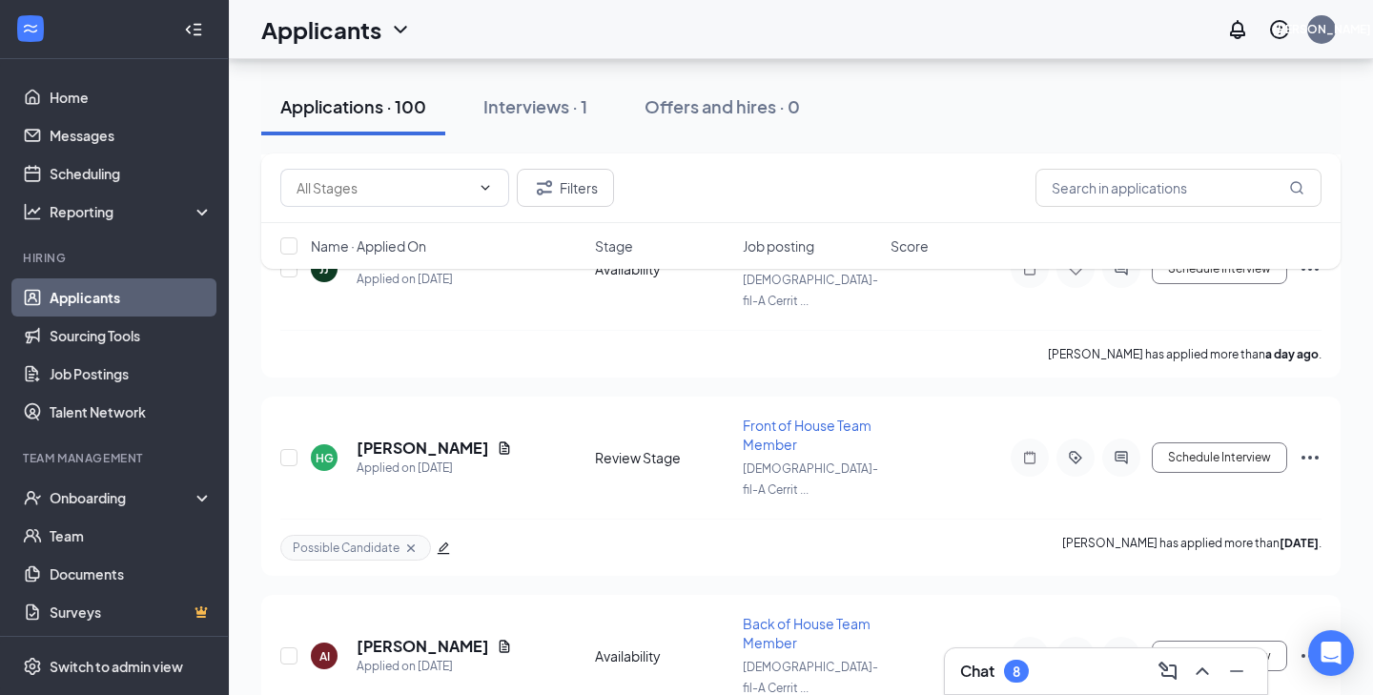
scroll to position [7665, 0]
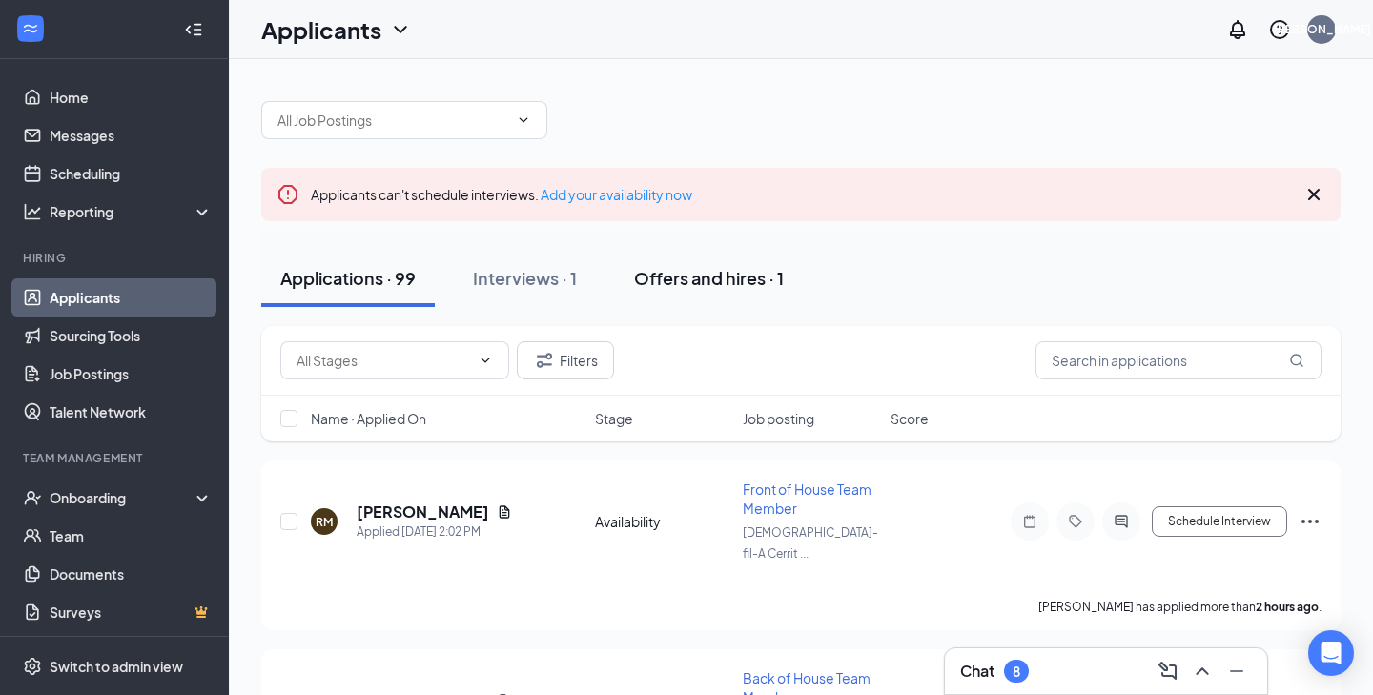
click at [680, 268] on div "Offers and hires · 1" at bounding box center [709, 278] width 150 height 24
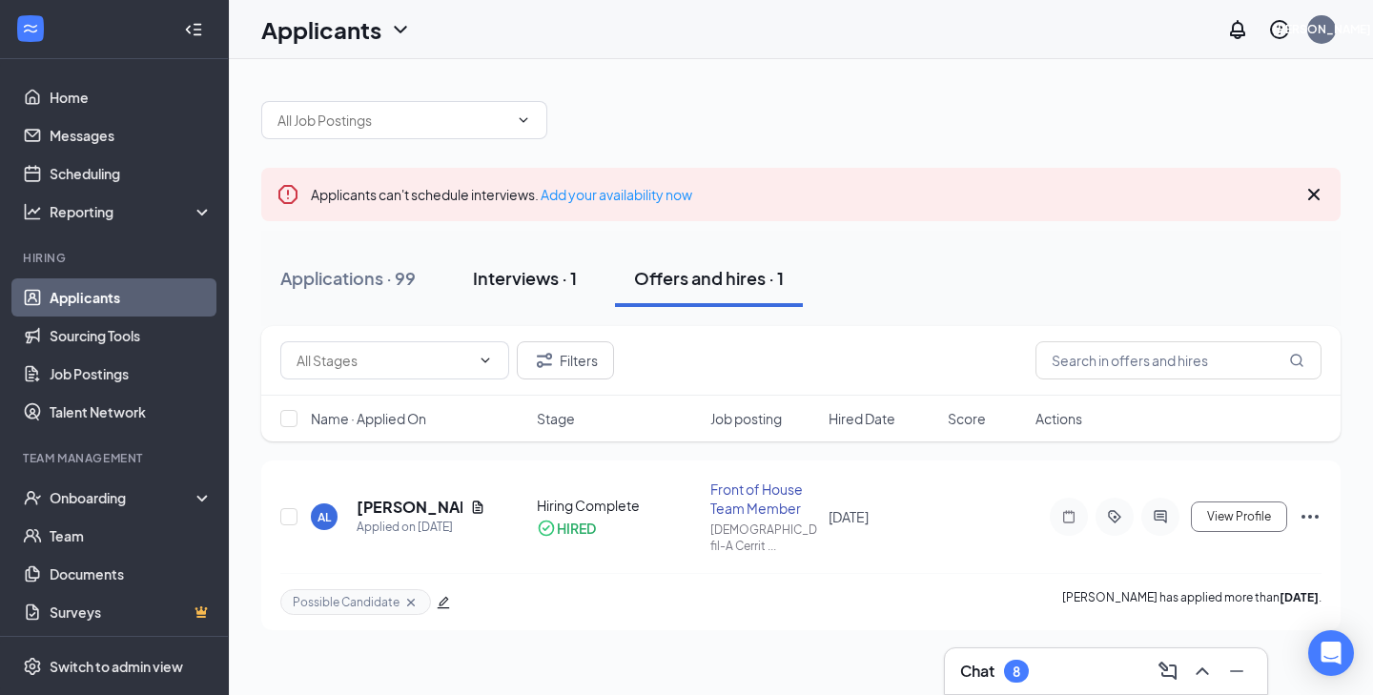
click at [558, 278] on div "Interviews · 1" at bounding box center [525, 278] width 104 height 24
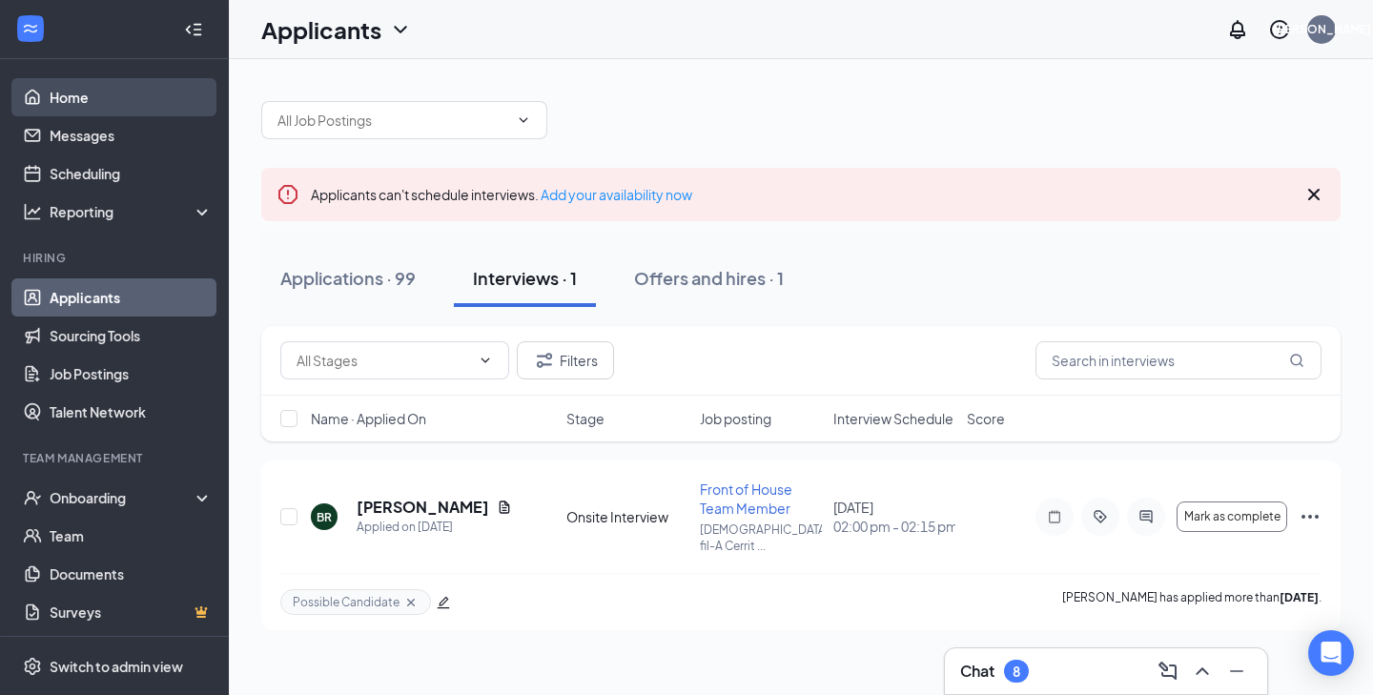
click at [196, 103] on link "Home" at bounding box center [131, 97] width 163 height 38
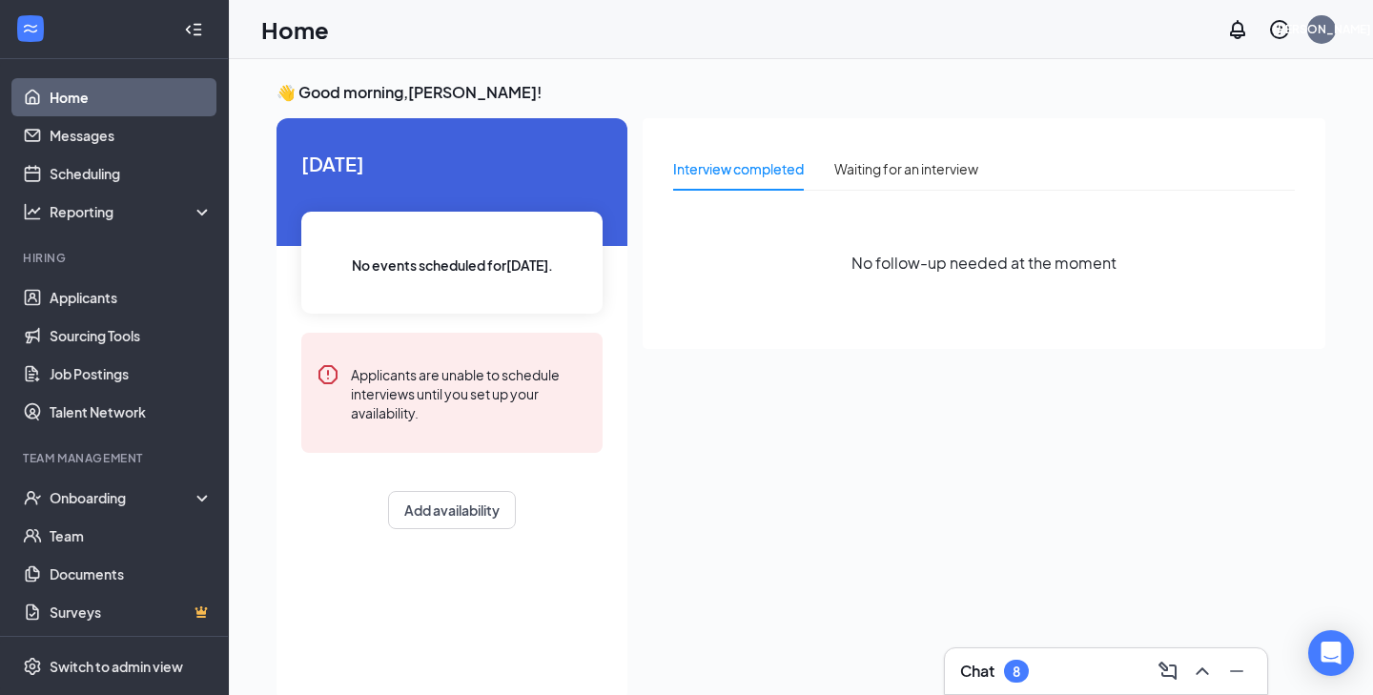
click at [167, 72] on ul "Home Messages Scheduling Reporting Hiring Applicants Sourcing Tools Job Posting…" at bounding box center [114, 349] width 228 height 580
click at [168, 91] on link "Home" at bounding box center [131, 97] width 163 height 38
click at [170, 93] on link "Home" at bounding box center [131, 97] width 163 height 38
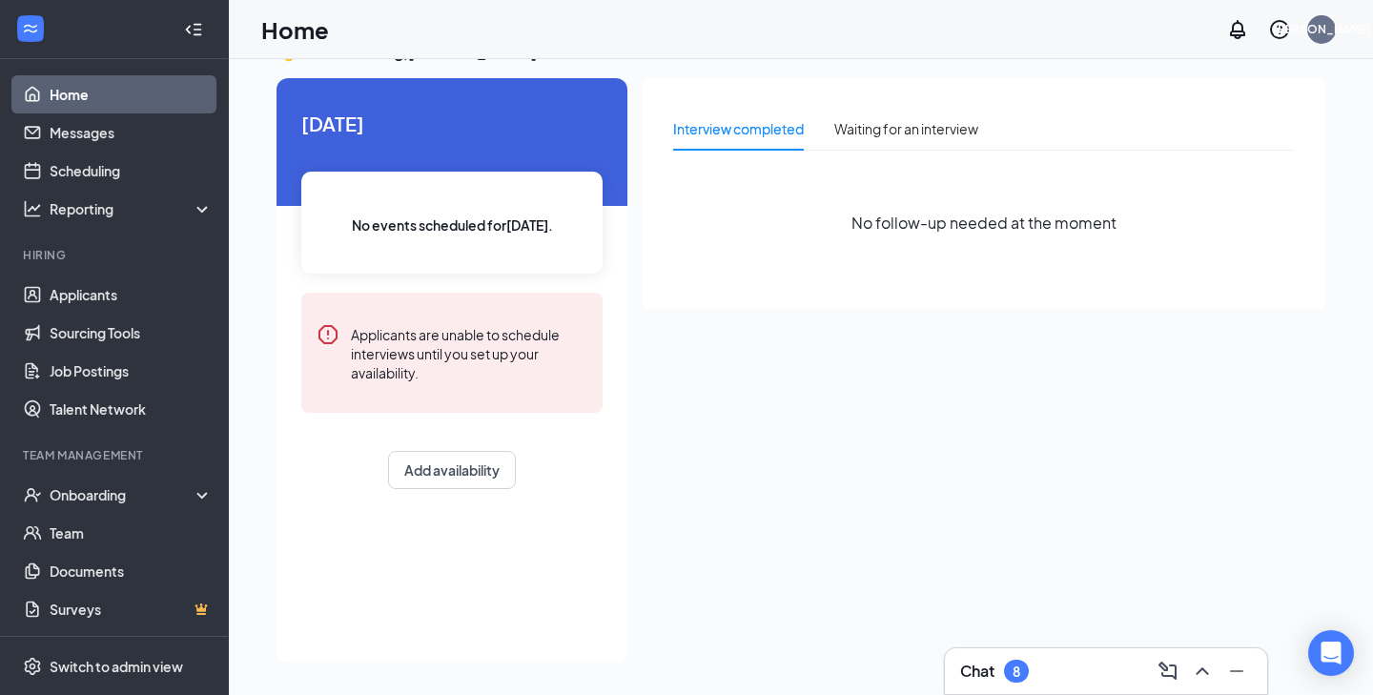
scroll to position [40, 0]
